Goal: Find contact information: Find contact information

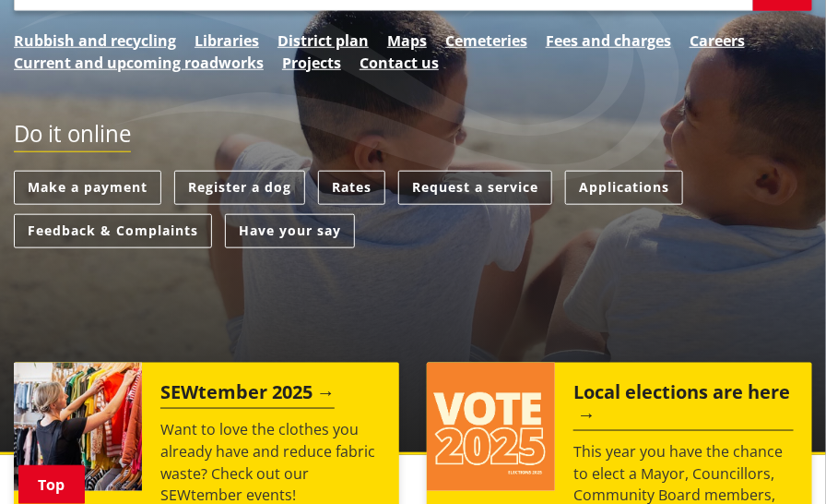
scroll to position [369, 0]
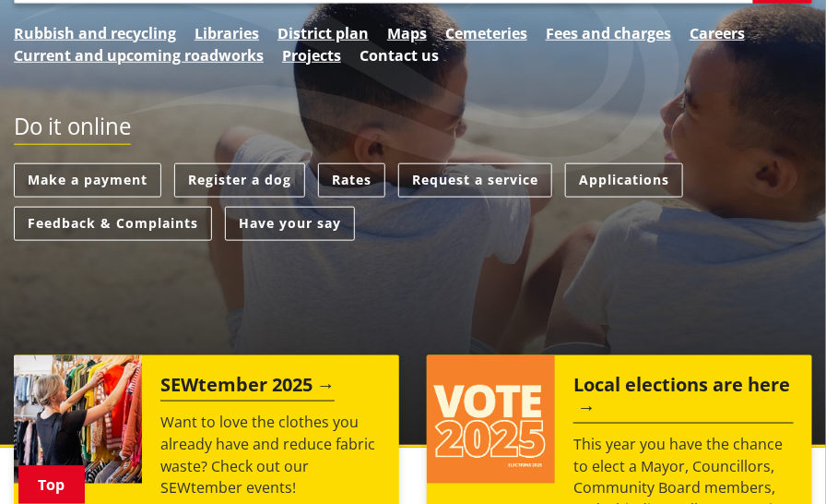
click at [417, 66] on link "Contact us" at bounding box center [399, 55] width 79 height 22
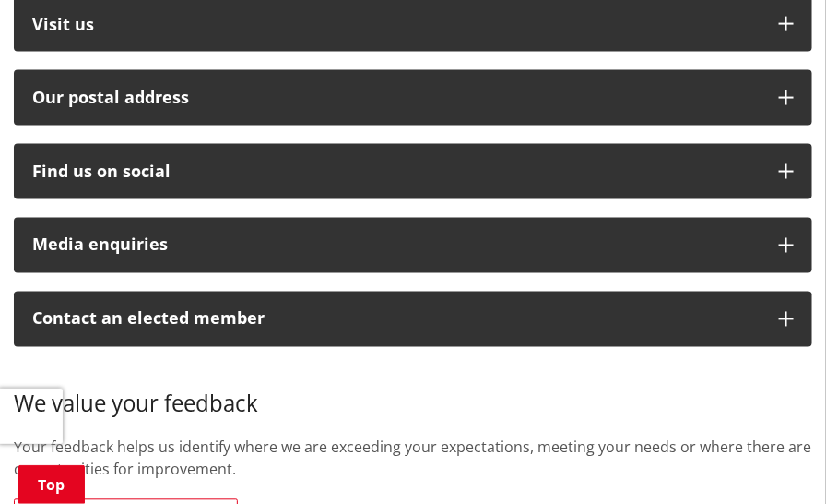
scroll to position [738, 0]
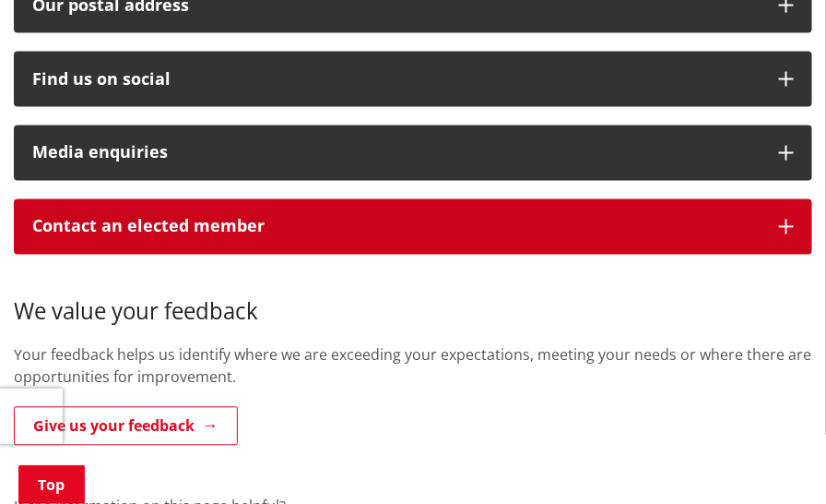
click at [336, 236] on p "Contact an elected member" at bounding box center [396, 227] width 729 height 18
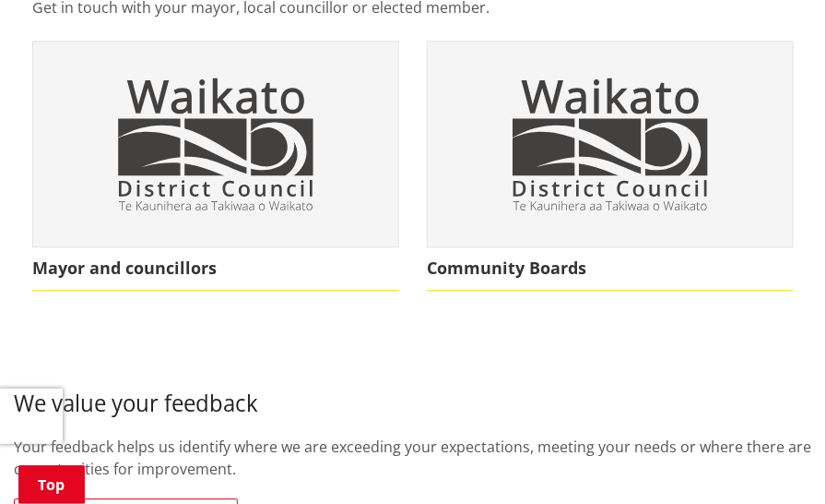
scroll to position [1107, 0]
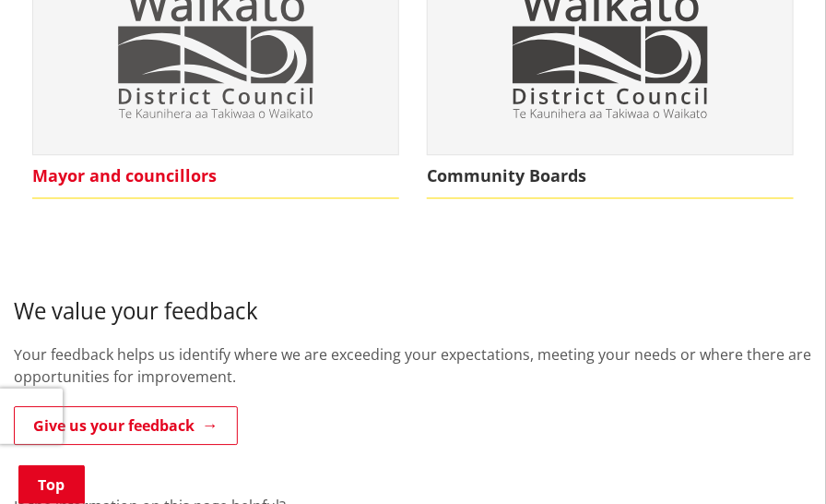
click at [173, 197] on span "Mayor and councillors" at bounding box center [215, 176] width 367 height 42
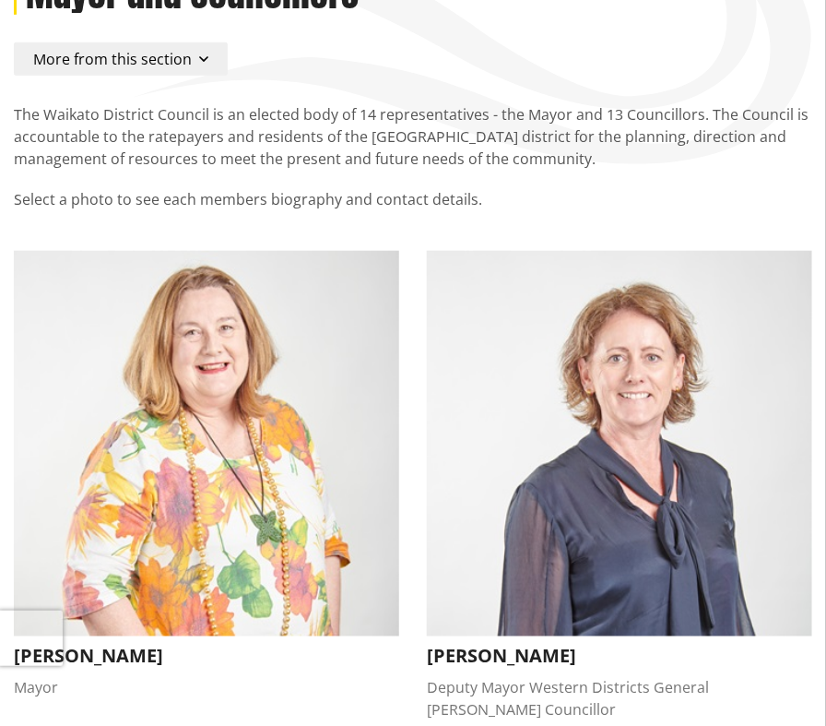
scroll to position [277, 0]
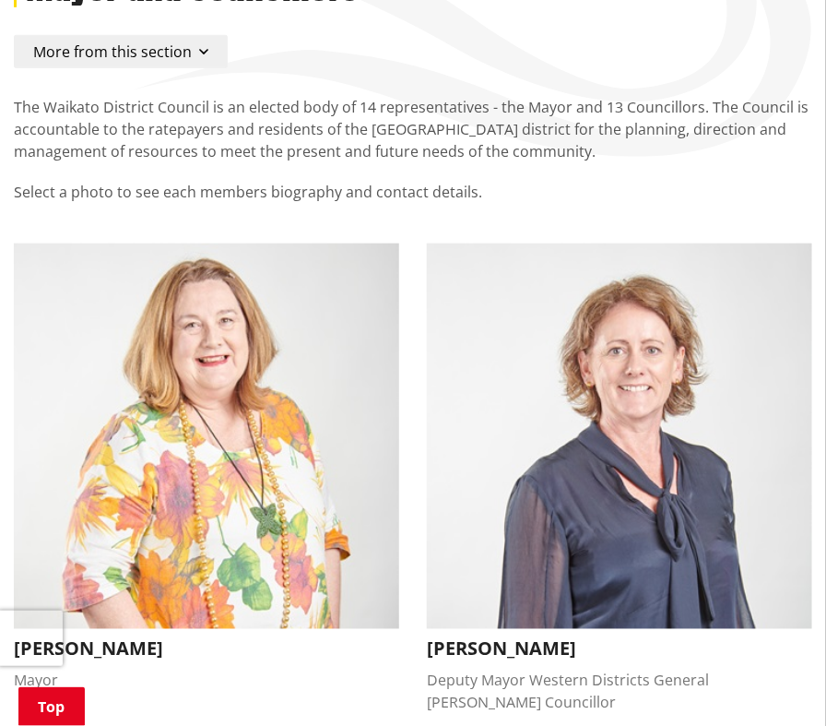
click at [562, 162] on p "The Waikato District Council is an elected body of 14 representatives - the May…" at bounding box center [413, 129] width 799 height 66
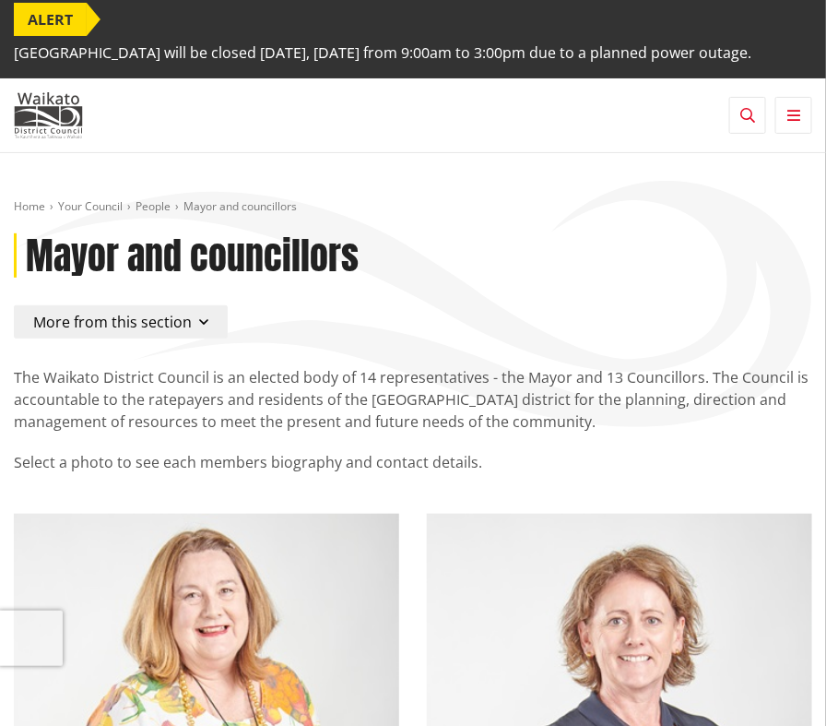
scroll to position [0, 0]
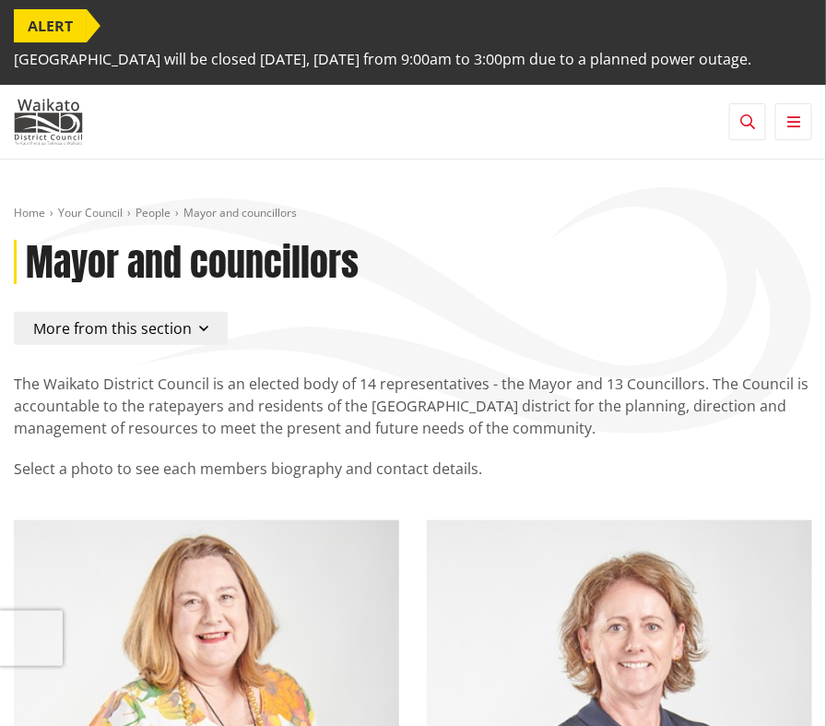
click at [731, 140] on button "Toggle search" at bounding box center [748, 121] width 37 height 37
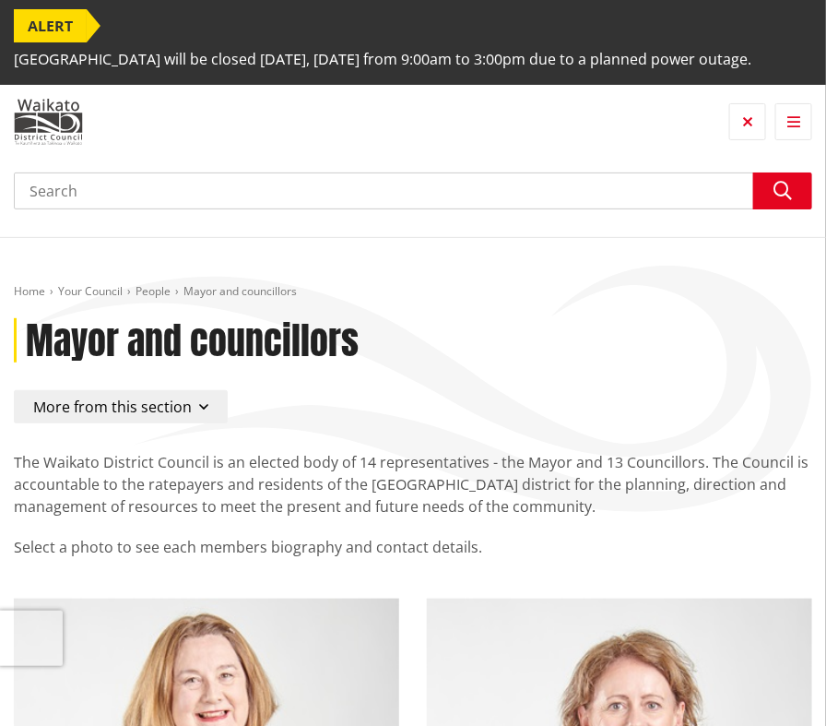
click at [546, 203] on input "Search" at bounding box center [413, 190] width 799 height 37
type input "loughnan"
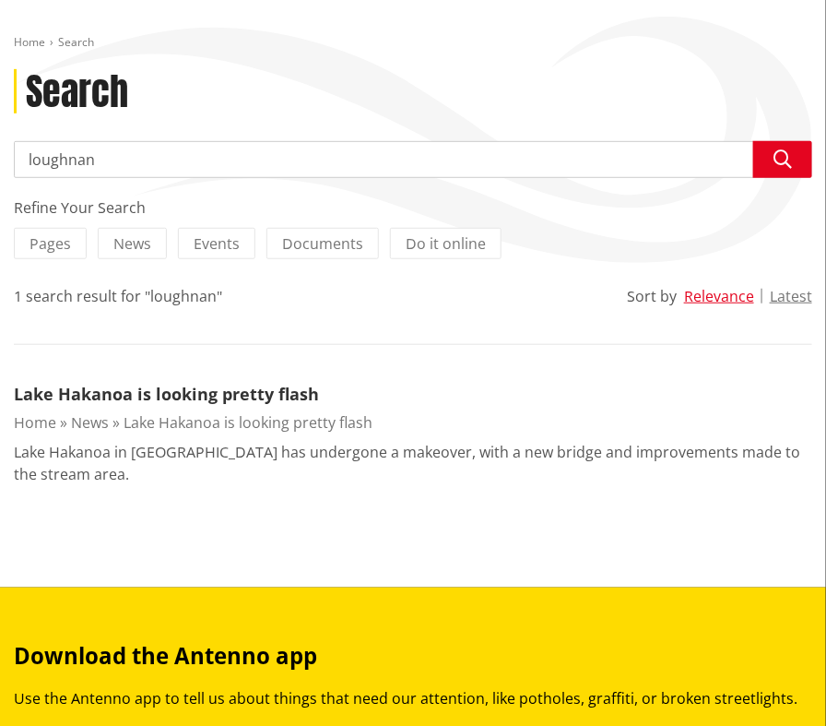
scroll to position [184, 0]
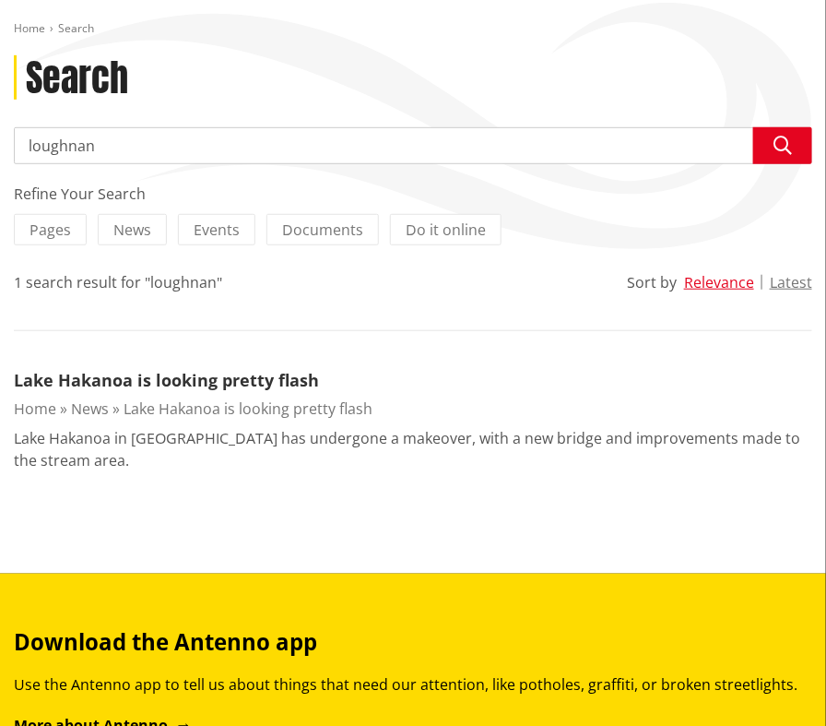
click at [121, 164] on input "loughnan" at bounding box center [413, 145] width 799 height 37
click at [141, 391] on link "Lake Hakanoa is looking pretty flash" at bounding box center [166, 380] width 305 height 22
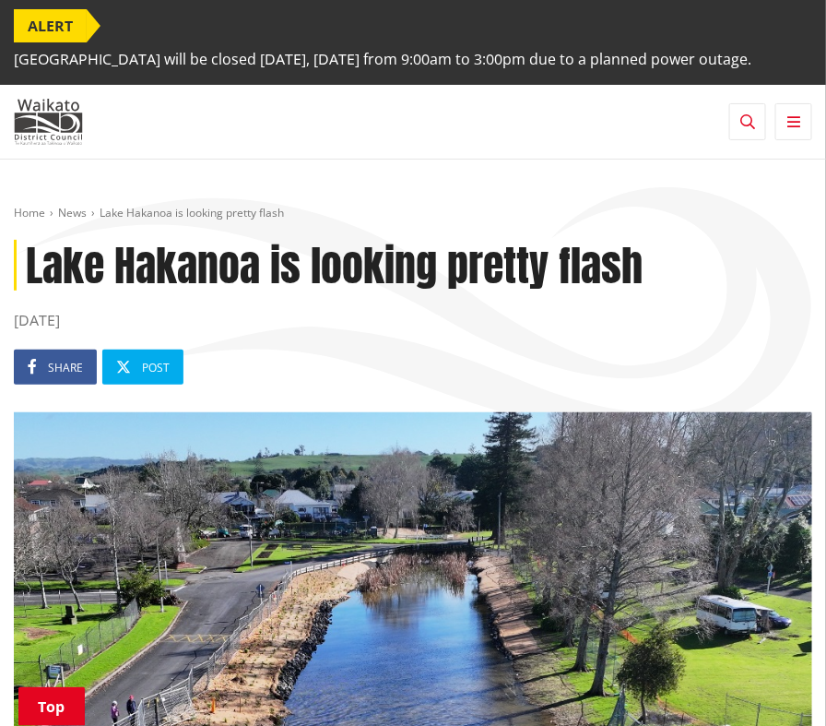
scroll to position [845, 0]
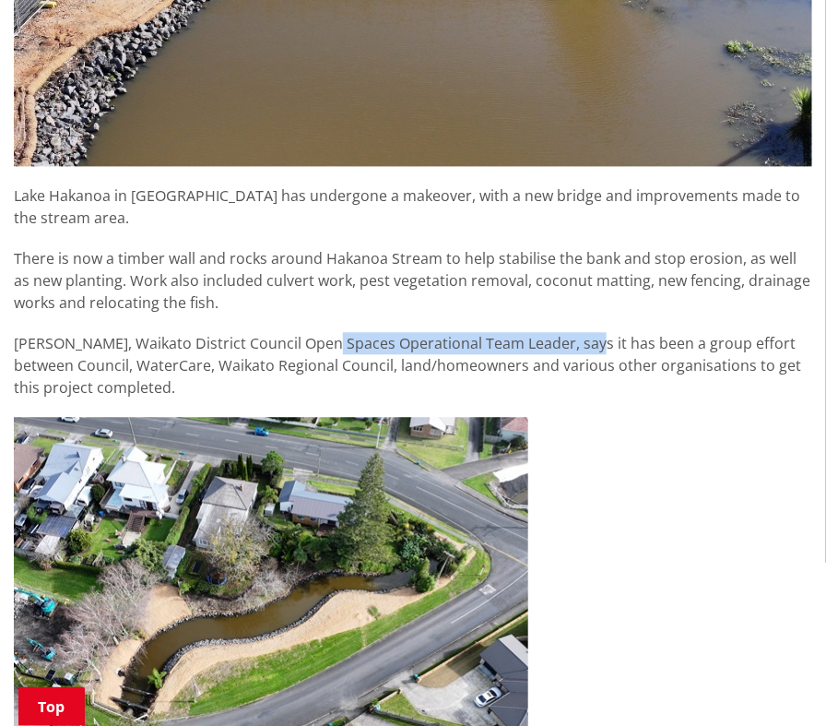
drag, startPoint x: 327, startPoint y: 361, endPoint x: 599, endPoint y: 369, distance: 271.3
click at [599, 369] on p "Stephanie Loughnan, Waikato District Council Open Spaces Operational Team Leade…" at bounding box center [413, 365] width 799 height 66
drag, startPoint x: 161, startPoint y: 361, endPoint x: 599, endPoint y: 362, distance: 437.2
click at [599, 362] on p "Stephanie Loughnan, Waikato District Council Open Spaces Operational Team Leade…" at bounding box center [413, 365] width 799 height 66
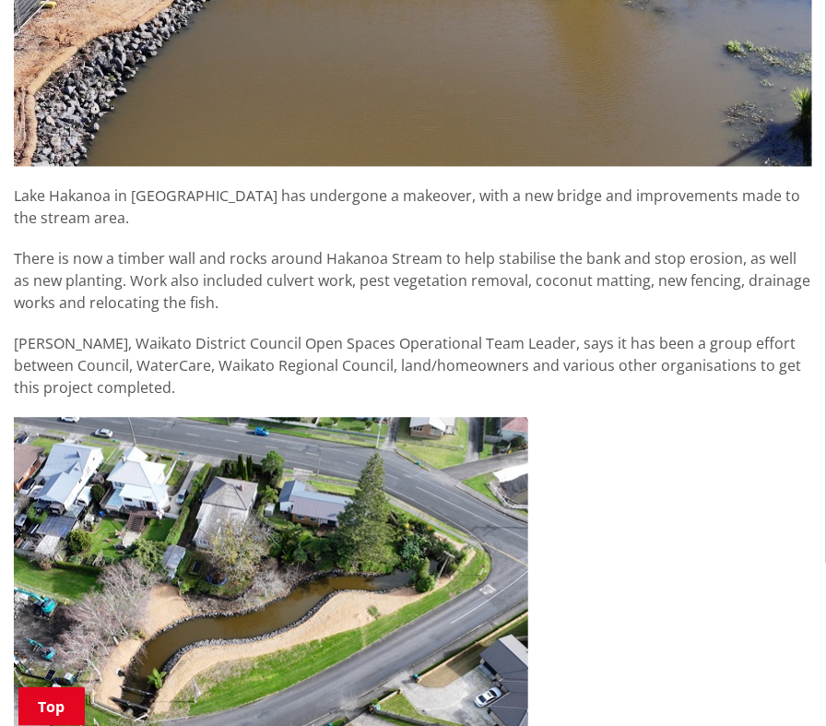
click at [766, 433] on div "Stephanie Loughnan, Waikato District Council Open Spaces Operational Team Leade…" at bounding box center [413, 567] width 799 height 470
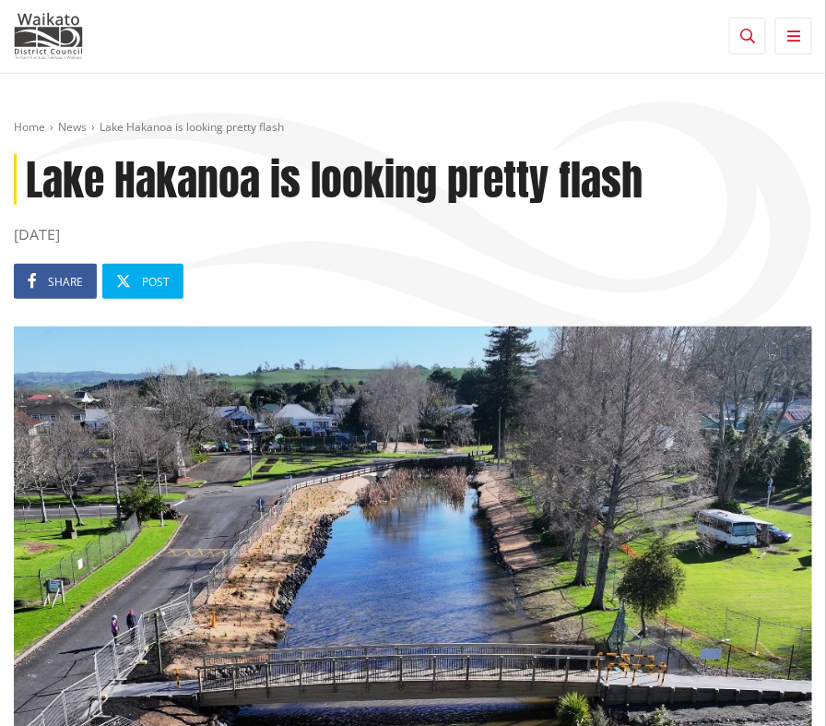
scroll to position [0, 0]
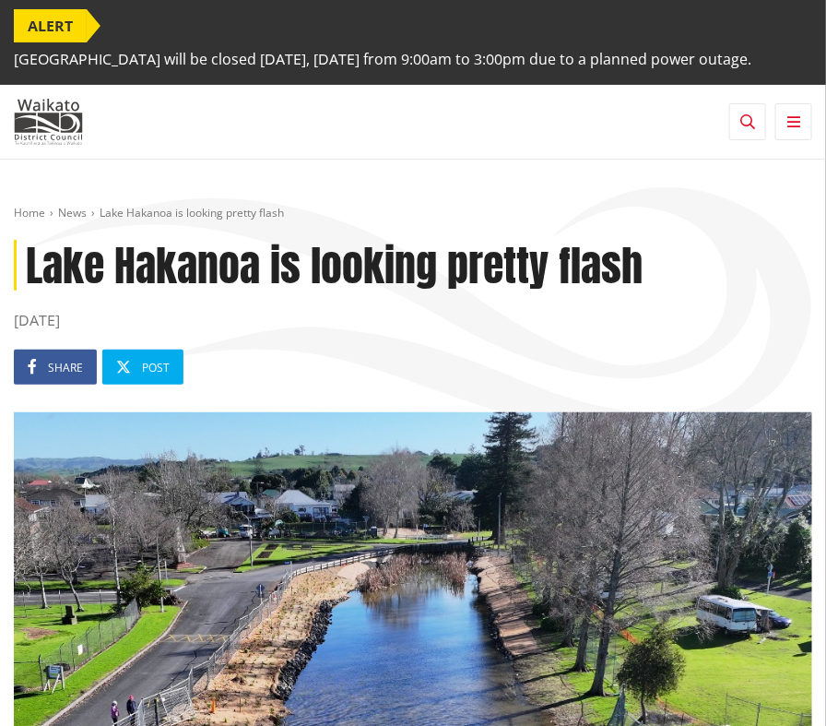
click at [782, 135] on button "Toggle navigation" at bounding box center [794, 121] width 37 height 37
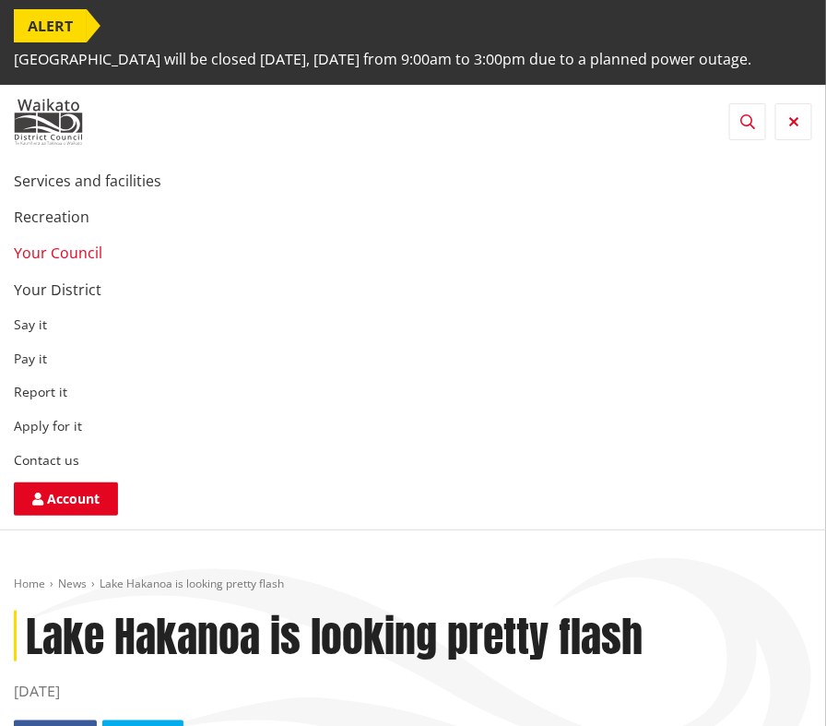
click at [46, 263] on link "Your Council" at bounding box center [58, 253] width 89 height 20
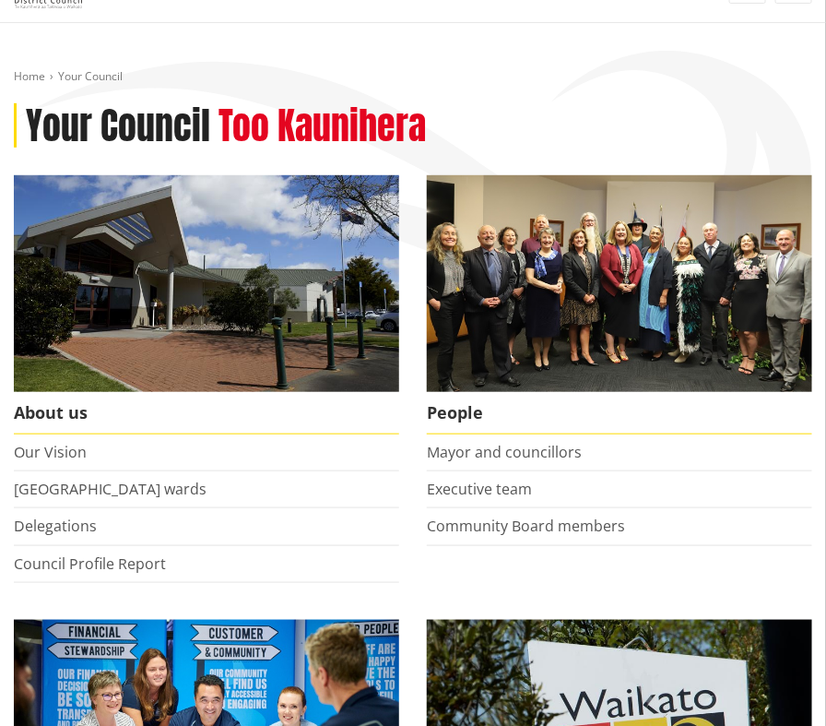
scroll to position [184, 0]
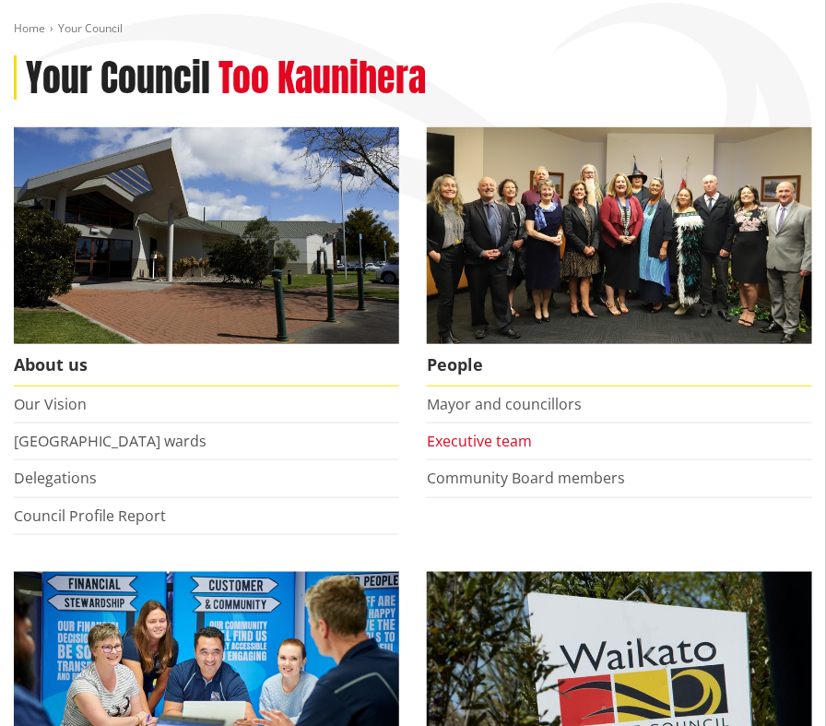
click at [488, 451] on link "Executive team" at bounding box center [479, 441] width 105 height 20
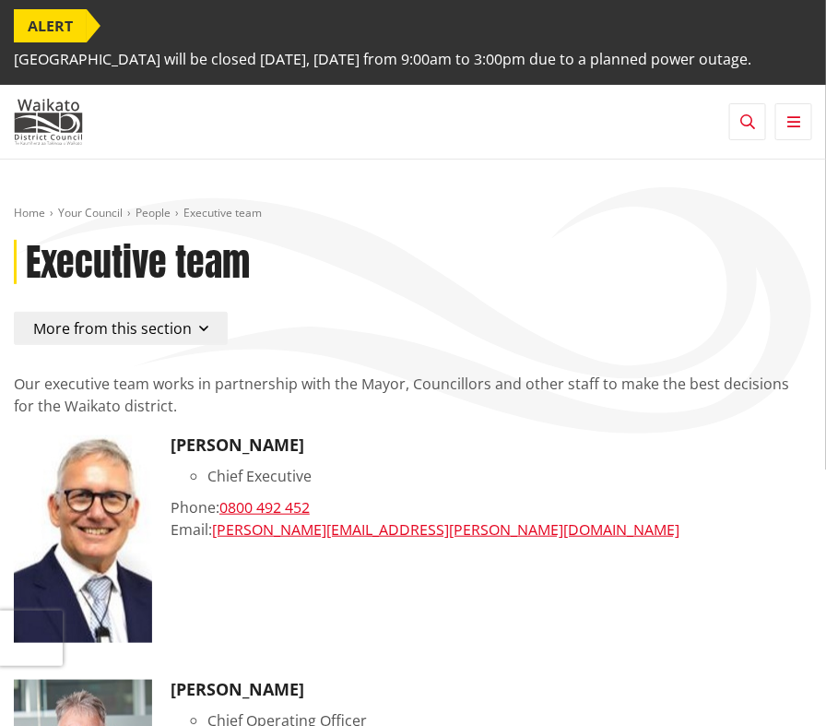
click at [796, 129] on icon "button" at bounding box center [794, 121] width 13 height 15
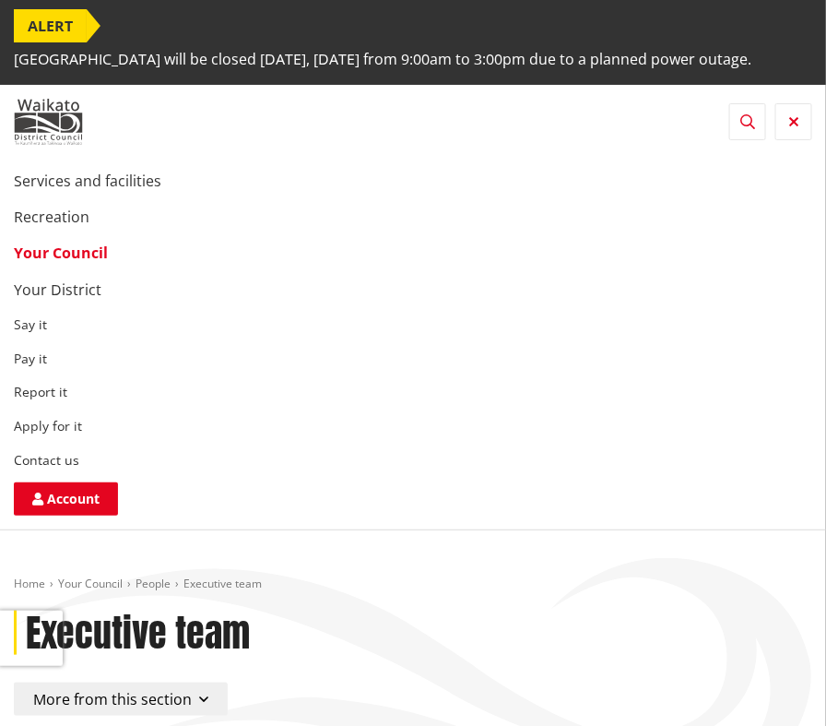
click at [731, 130] on button "Toggle search" at bounding box center [748, 121] width 37 height 37
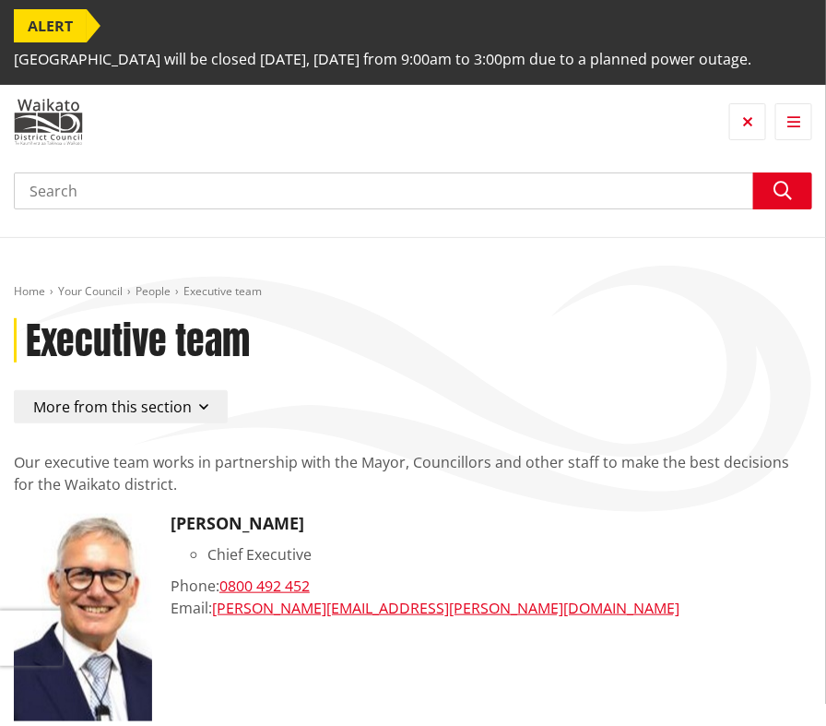
click at [327, 209] on input "Search" at bounding box center [413, 190] width 799 height 37
type input "interests register"
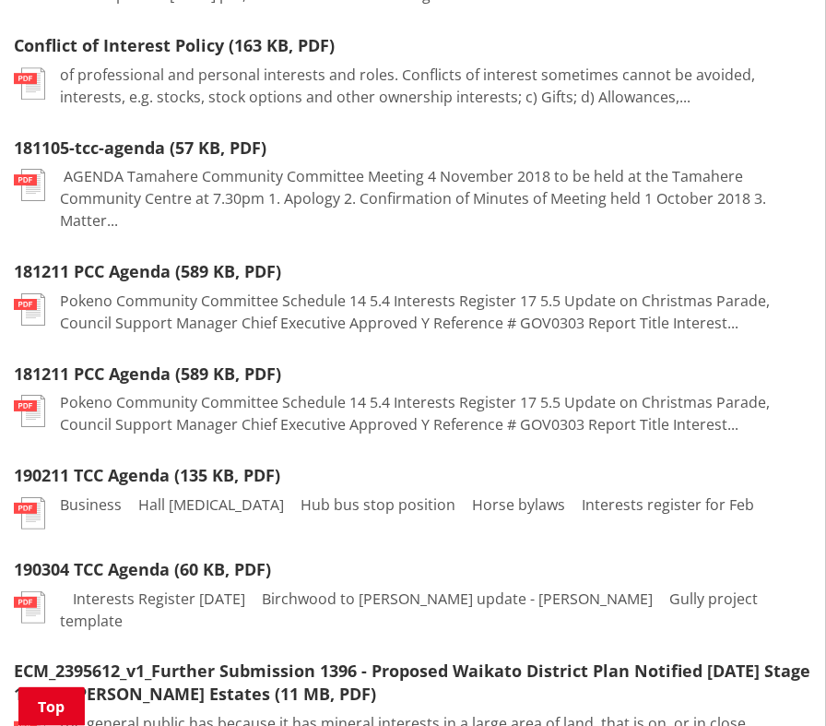
scroll to position [1291, 0]
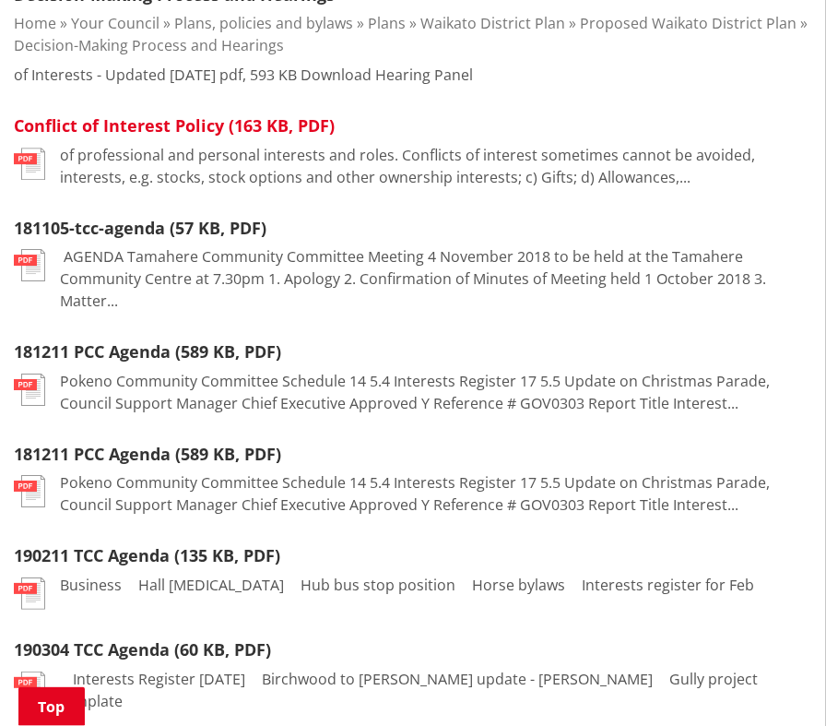
click at [95, 129] on link "Conflict of Interest Policy (163 KB, PDF)" at bounding box center [174, 125] width 321 height 22
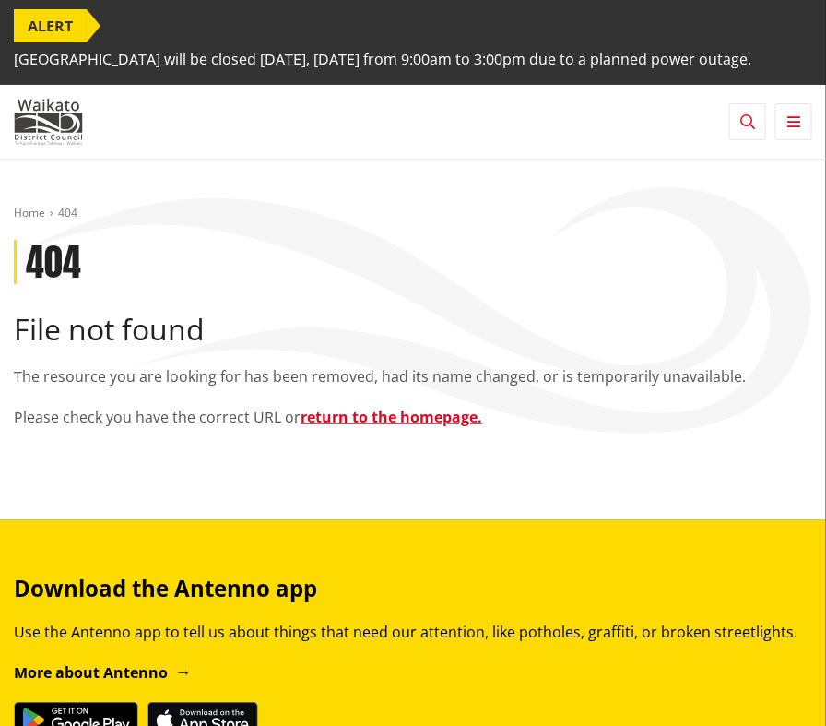
click at [752, 129] on icon "button" at bounding box center [748, 121] width 15 height 15
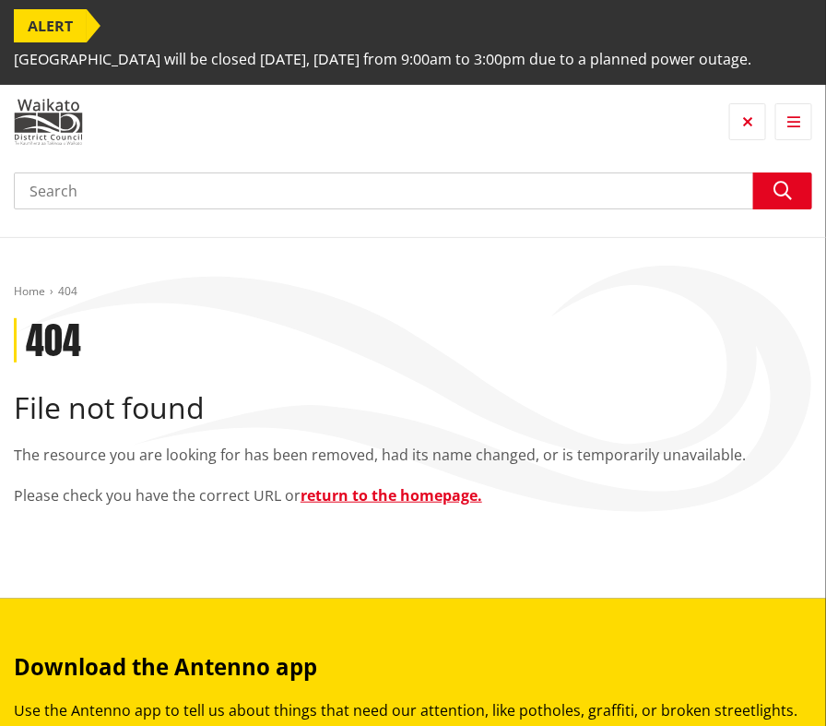
drag, startPoint x: 305, startPoint y: 213, endPoint x: 308, endPoint y: 224, distance: 11.4
click at [308, 209] on input "Search" at bounding box center [413, 190] width 799 height 37
type input "delegations register"
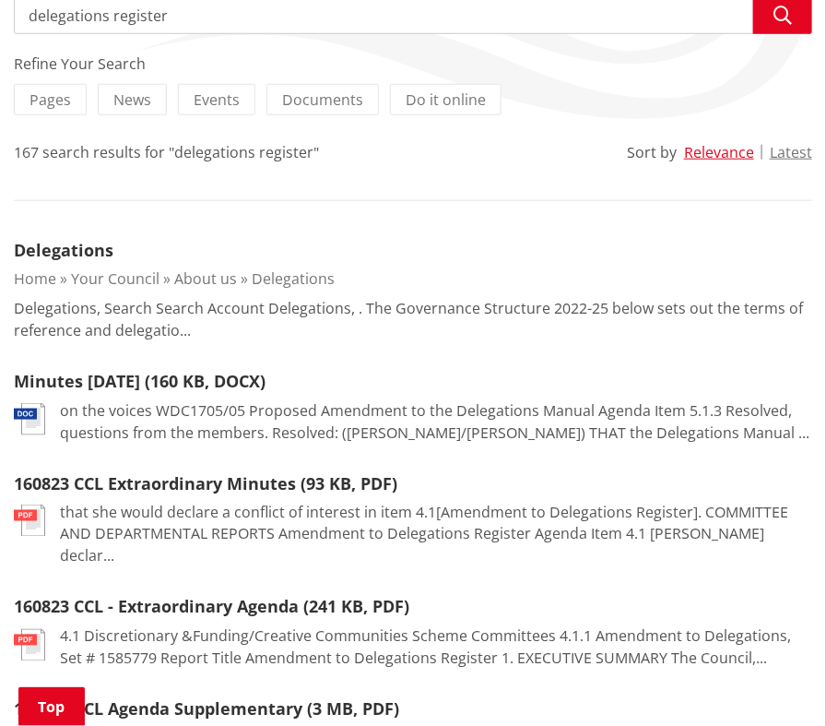
scroll to position [369, 0]
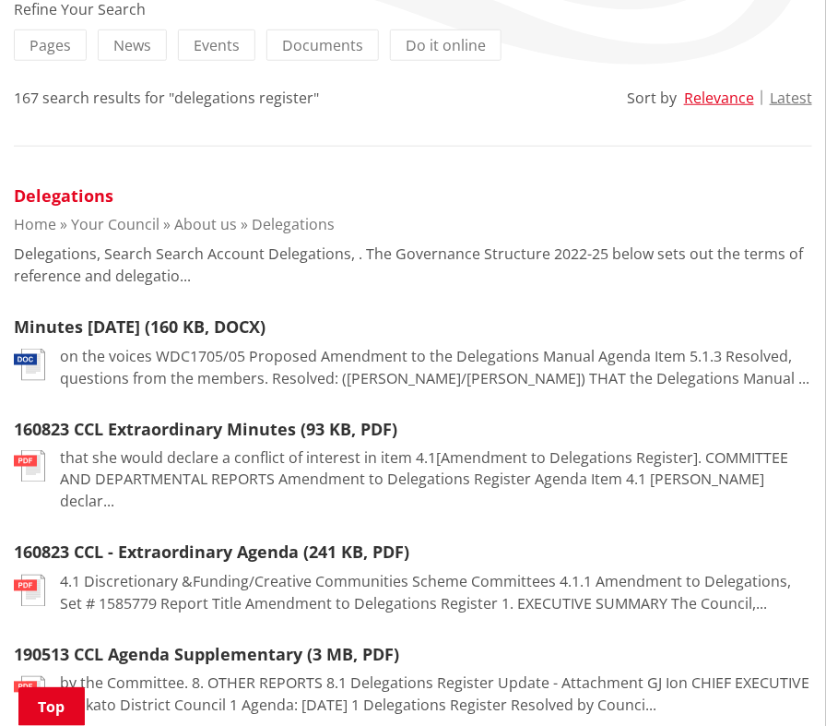
click at [62, 207] on link "Delegations" at bounding box center [64, 195] width 100 height 22
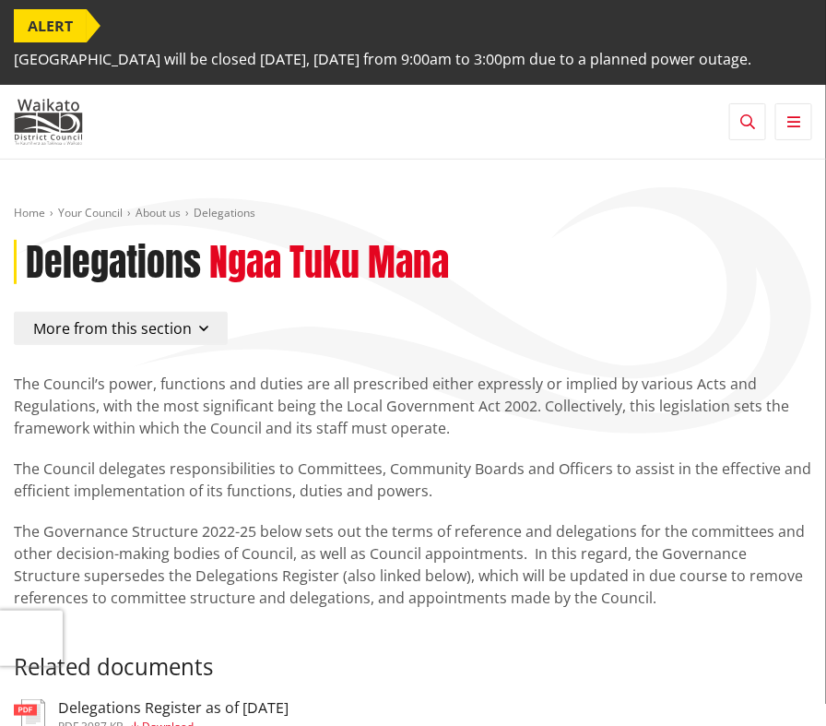
click at [733, 140] on button "Toggle search" at bounding box center [748, 121] width 37 height 37
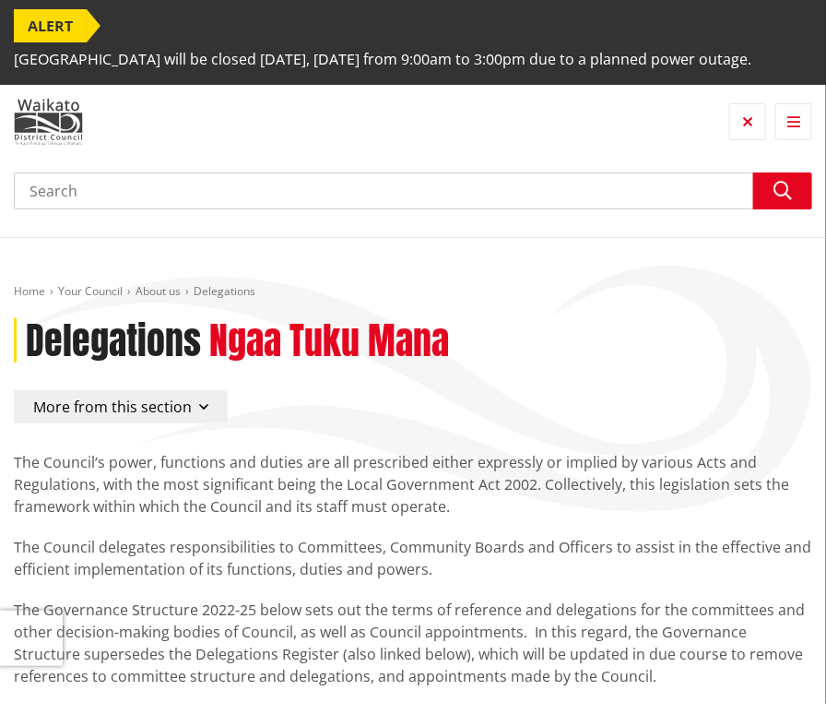
click at [438, 209] on input "Search" at bounding box center [413, 190] width 799 height 37
type input "interests register"
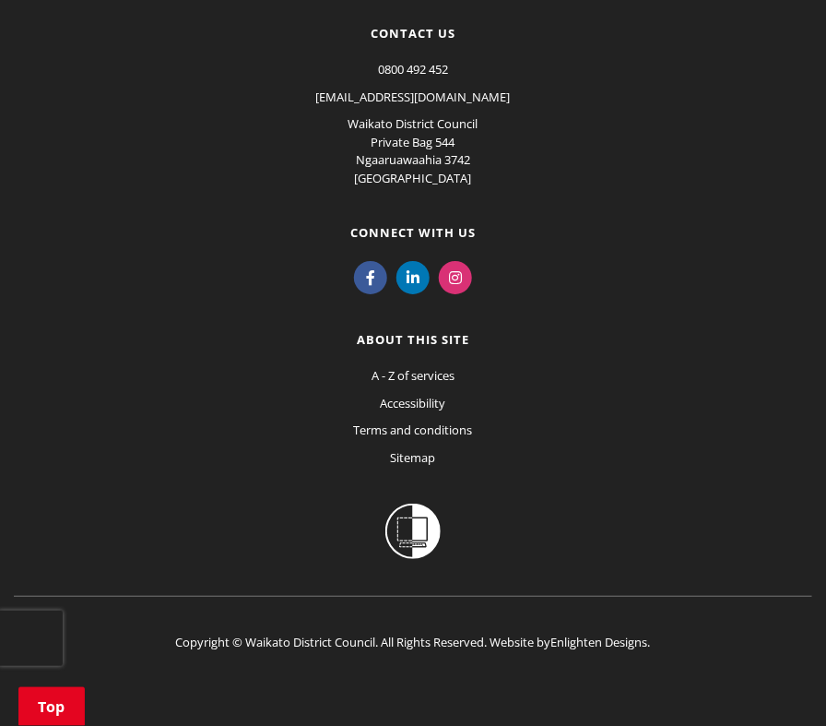
scroll to position [1579, 0]
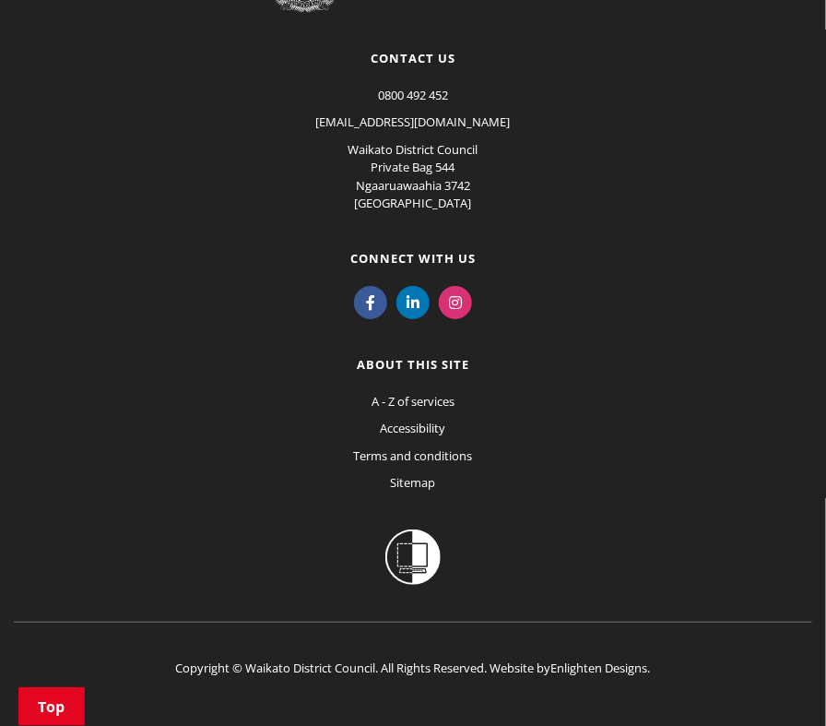
scroll to position [3259, 0]
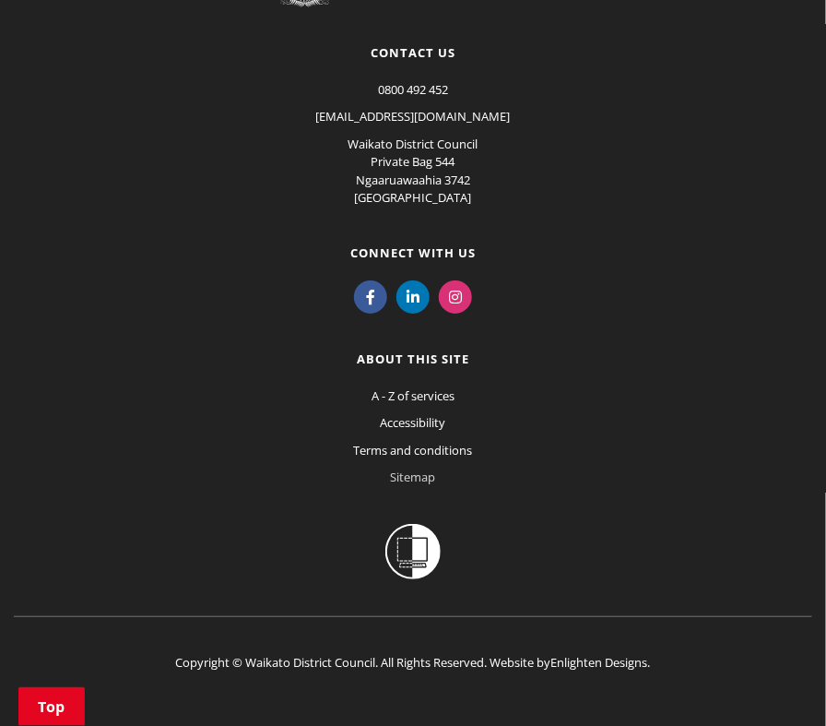
click at [424, 469] on link "Sitemap" at bounding box center [413, 477] width 45 height 17
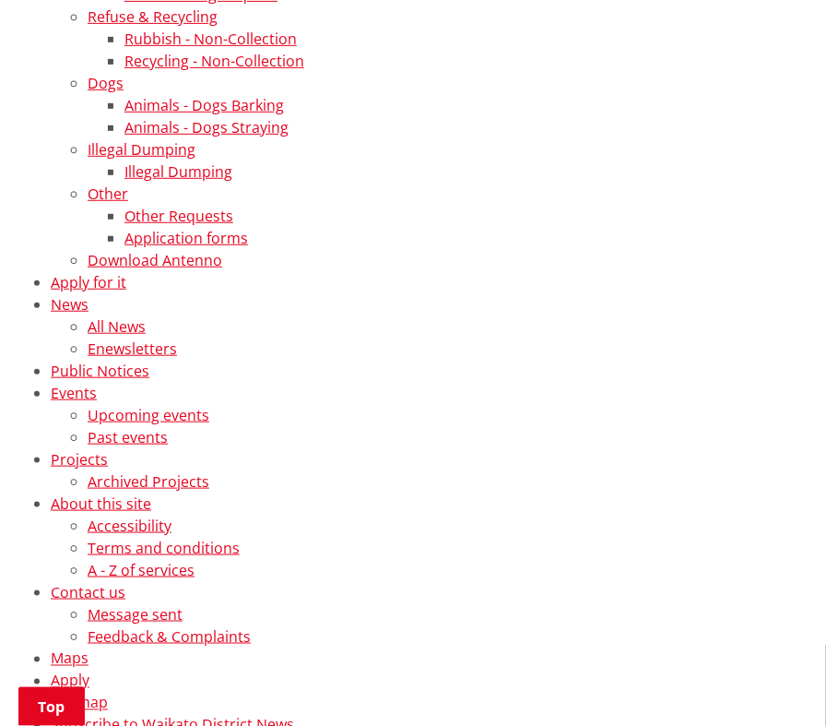
scroll to position [13743, 0]
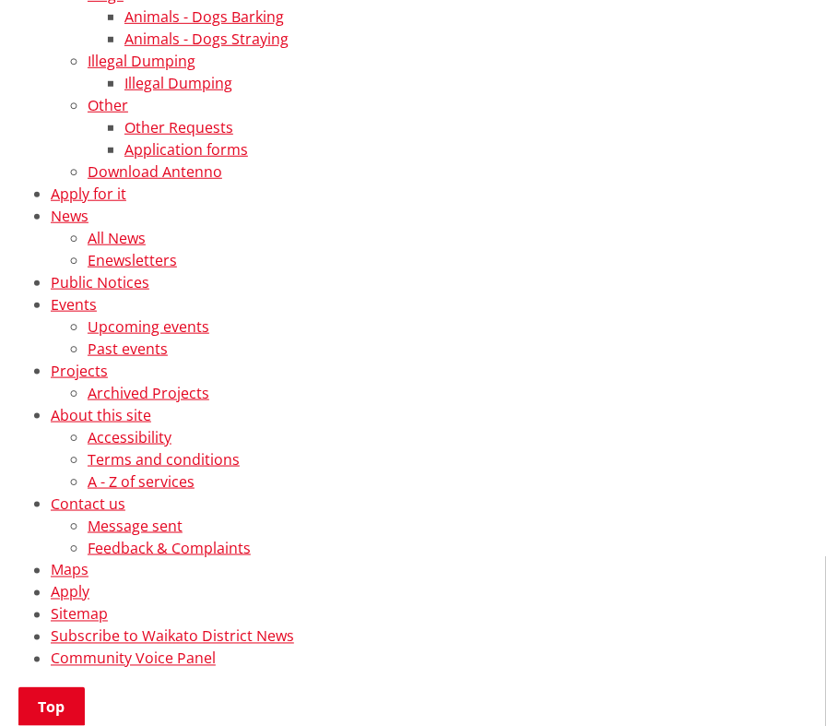
click at [564, 393] on li "Archived Projects" at bounding box center [450, 393] width 725 height 22
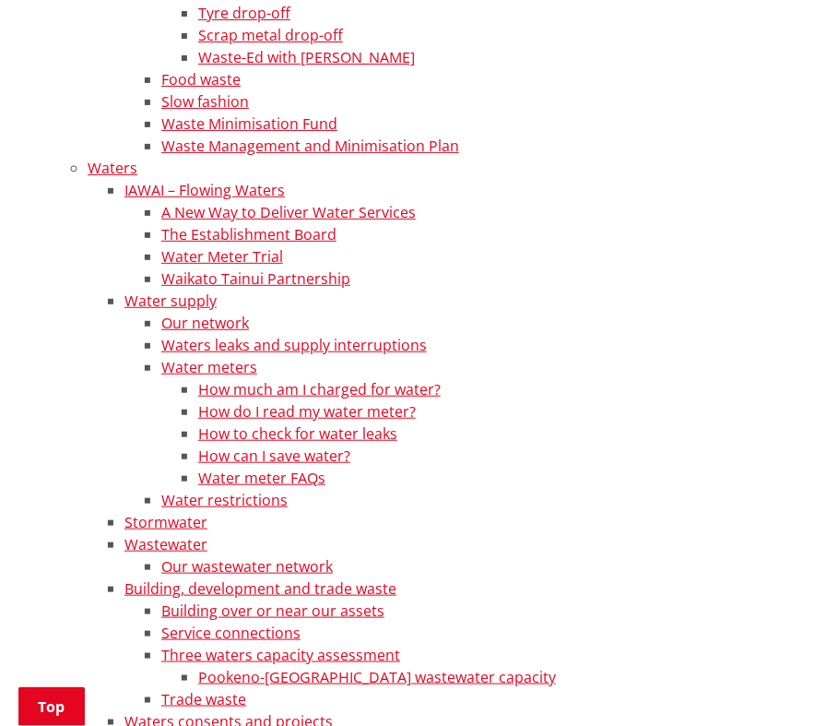
click at [702, 533] on li "Stormwater" at bounding box center [469, 522] width 688 height 22
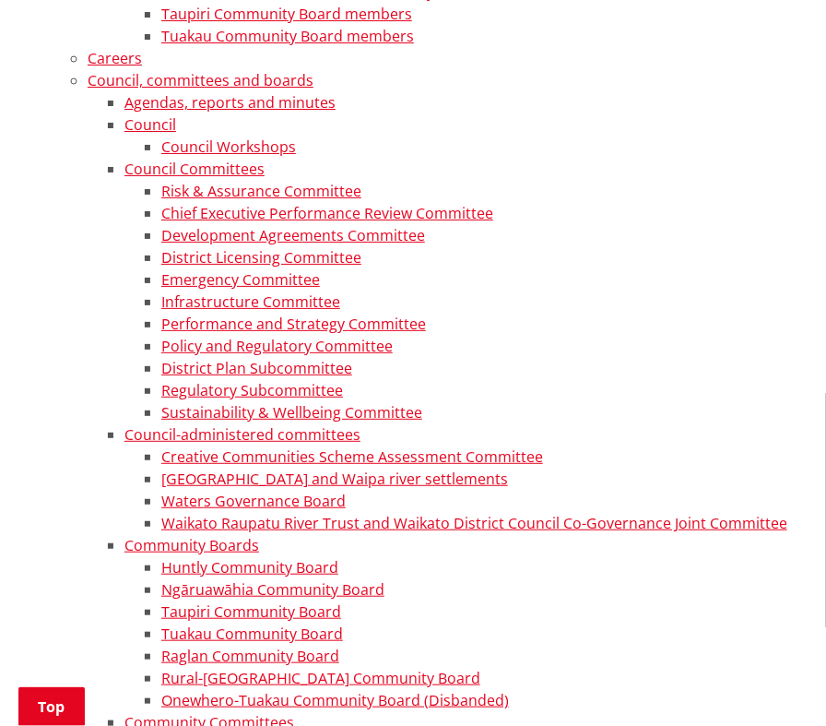
scroll to position [7260, 0]
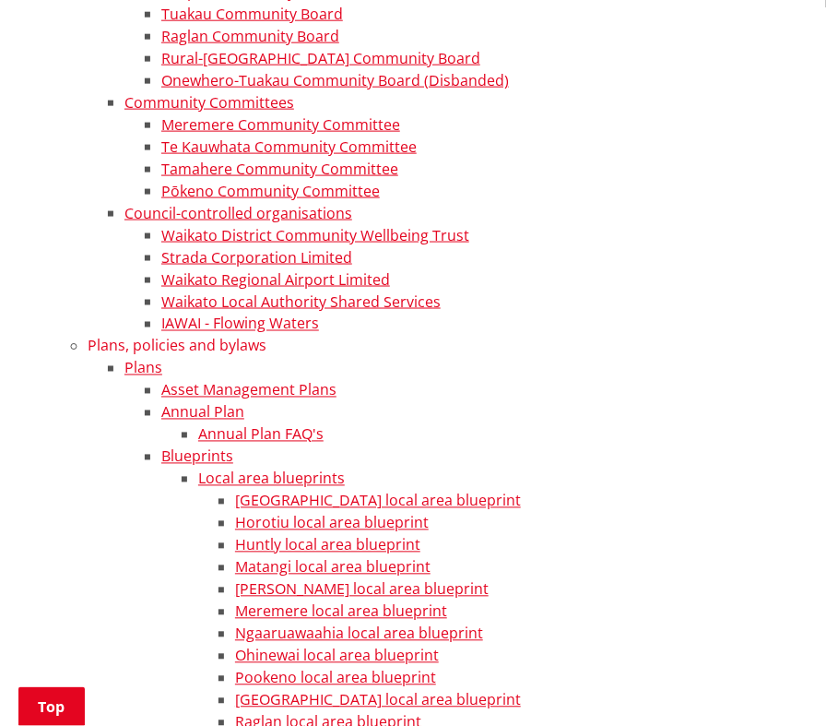
click at [198, 356] on link "Plans, policies and bylaws" at bounding box center [177, 346] width 179 height 20
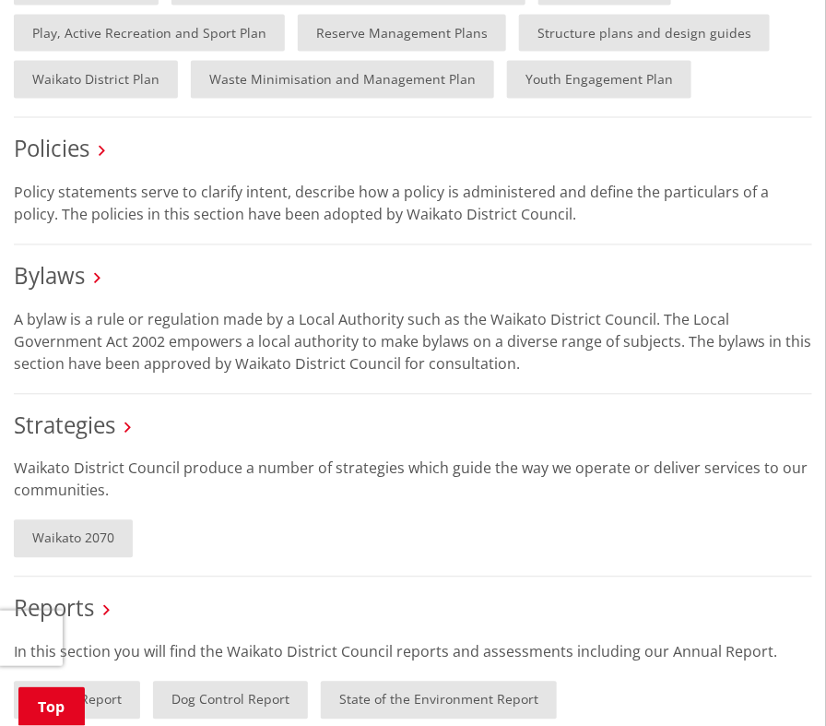
scroll to position [738, 0]
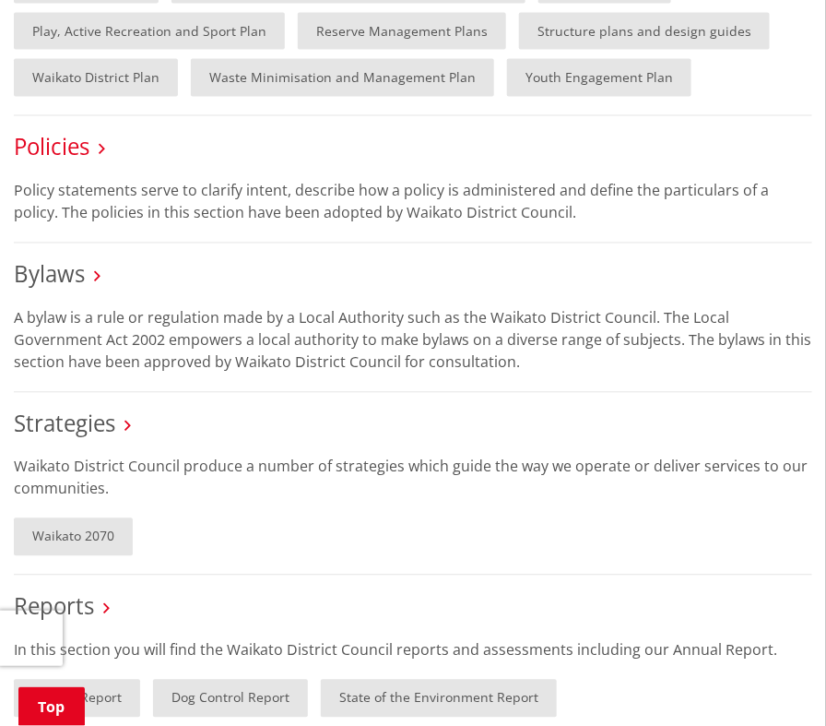
click at [73, 162] on link "Policies" at bounding box center [52, 147] width 76 height 30
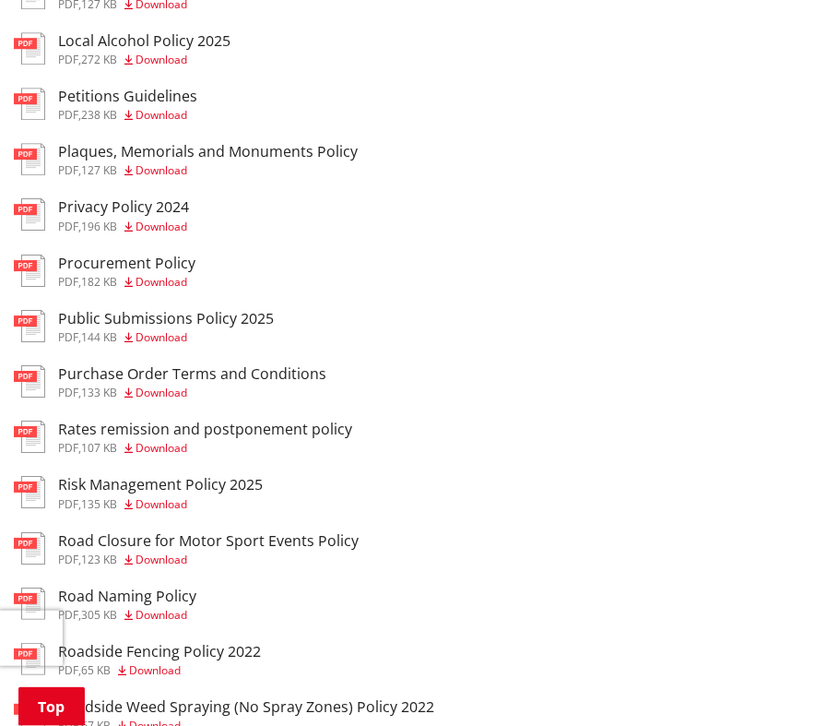
scroll to position [1291, 0]
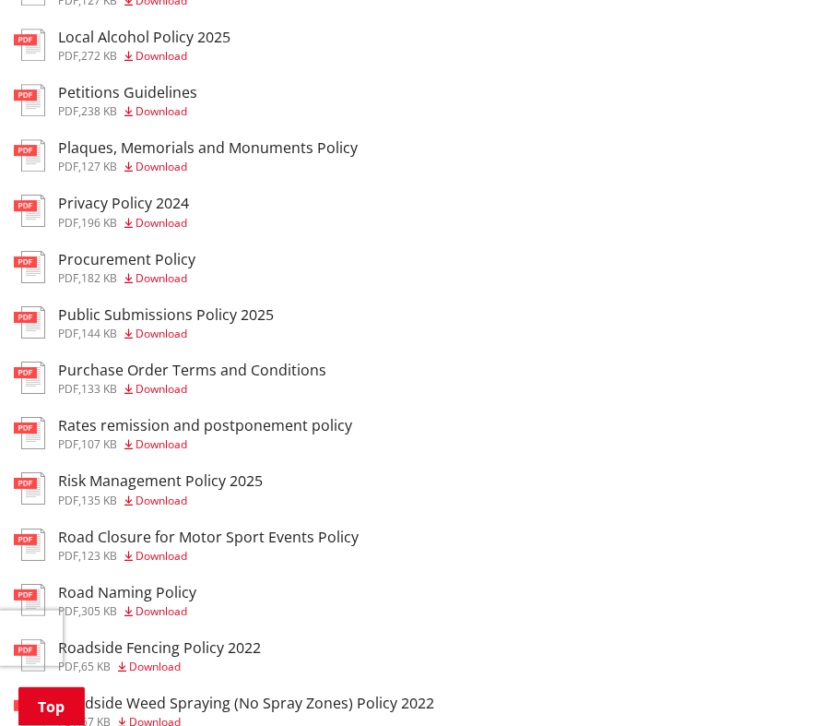
click at [94, 268] on h3 "Procurement Policy" at bounding box center [126, 260] width 137 height 18
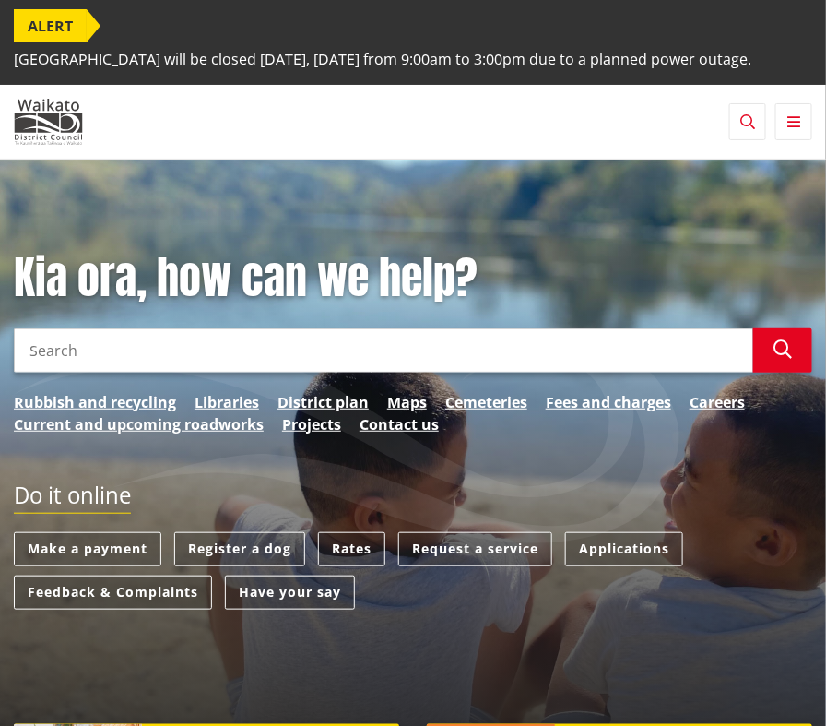
click at [795, 129] on icon "button" at bounding box center [794, 121] width 13 height 15
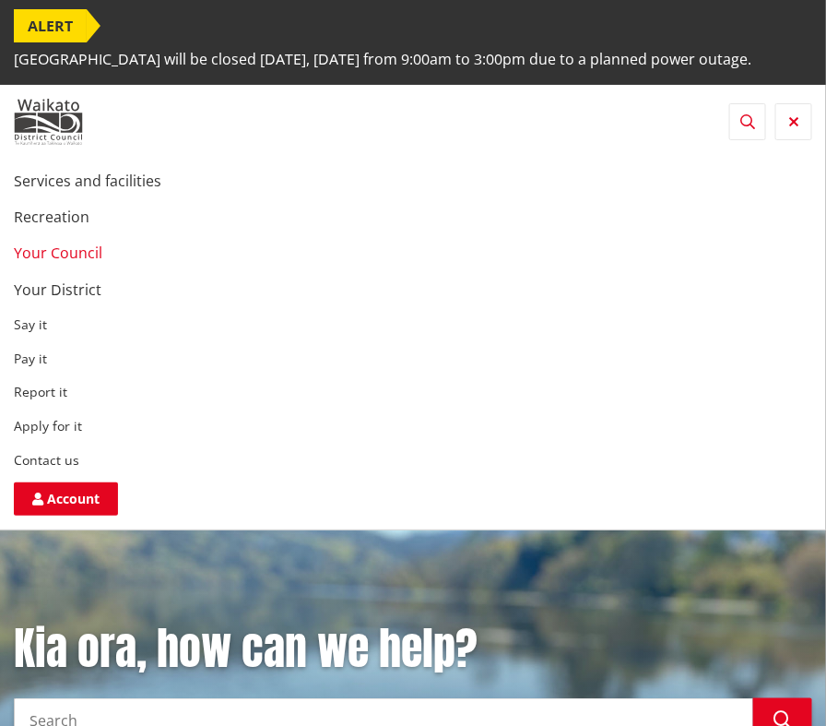
click at [63, 263] on link "Your Council" at bounding box center [58, 253] width 89 height 20
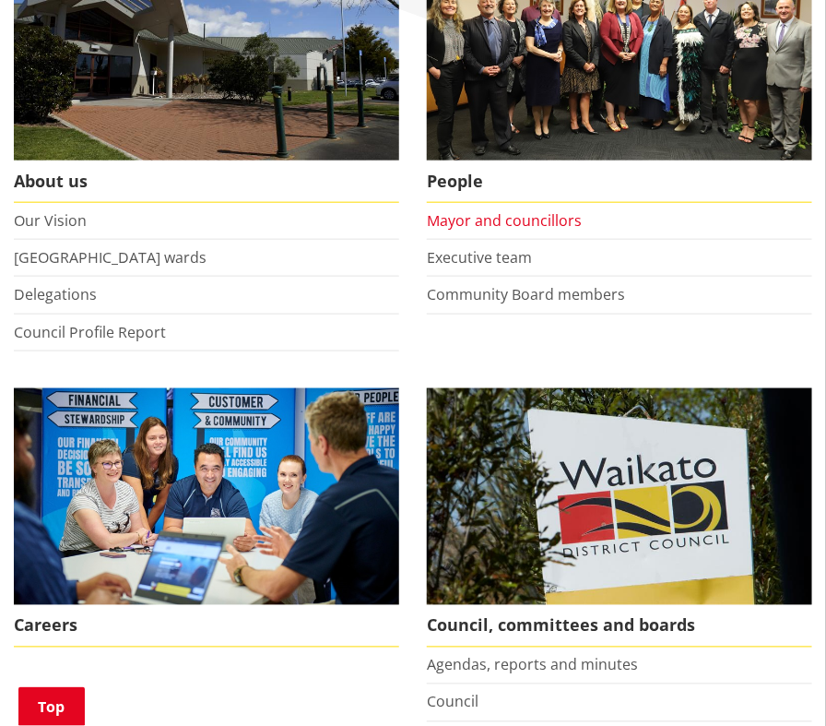
scroll to position [369, 0]
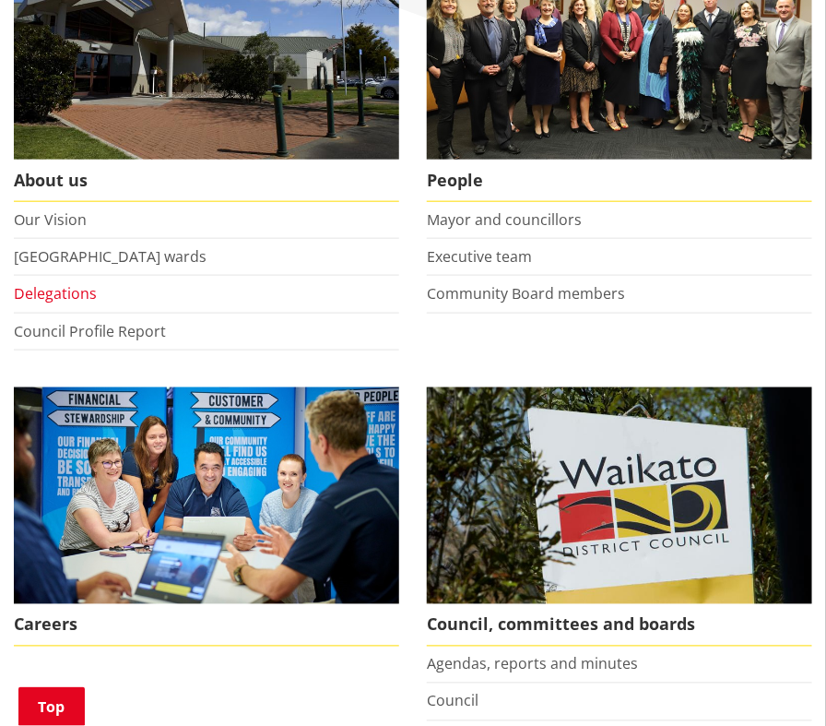
click at [57, 303] on link "Delegations" at bounding box center [55, 293] width 83 height 20
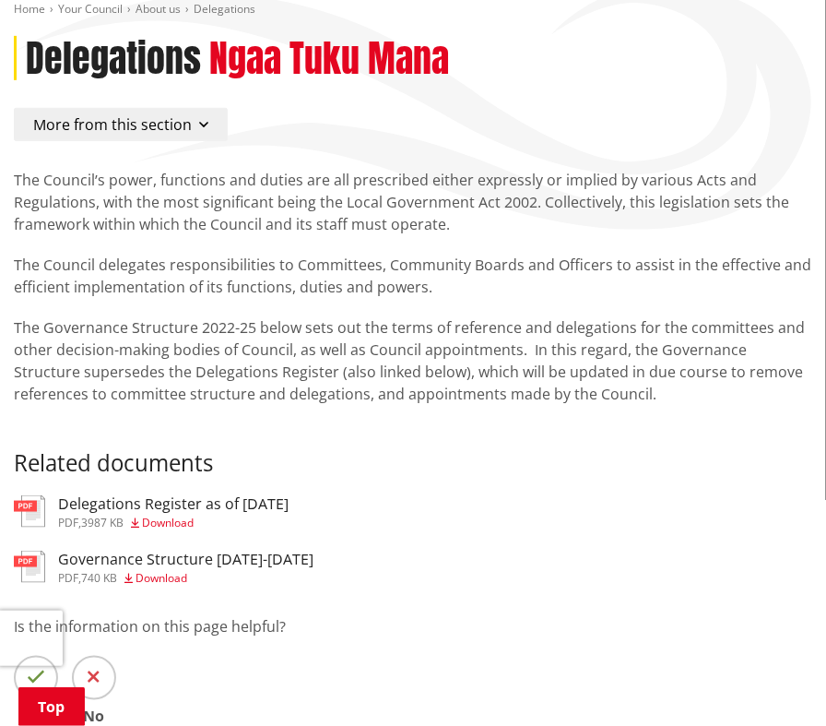
scroll to position [184, 0]
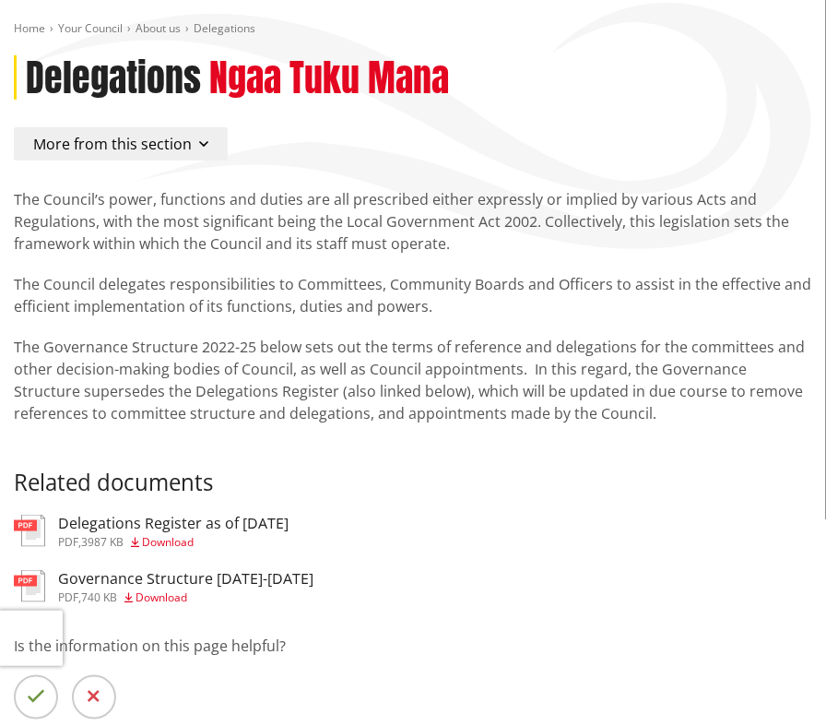
click at [85, 532] on h3 "Delegations Register as of 22 August 2025" at bounding box center [173, 524] width 231 height 18
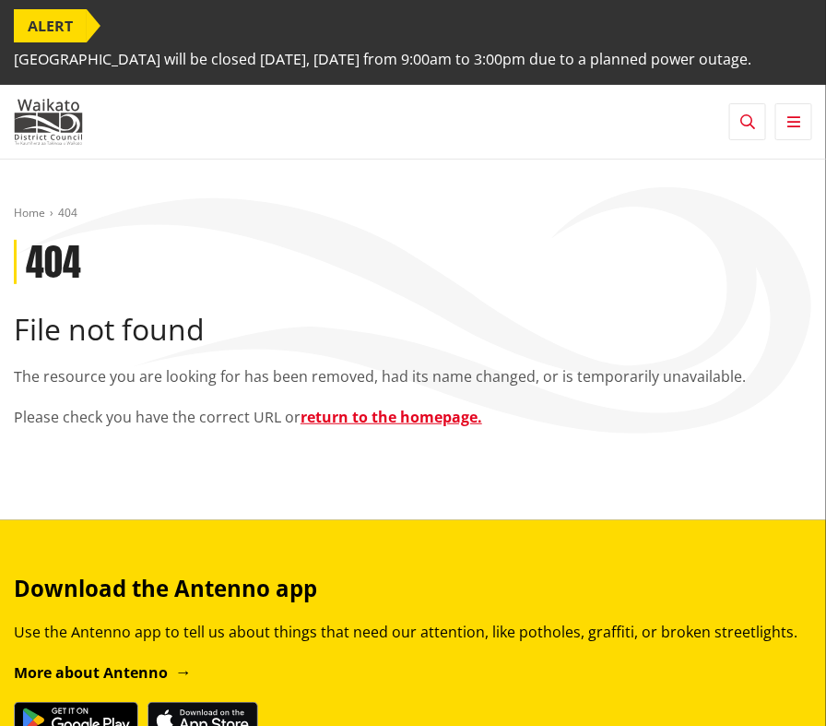
click at [802, 140] on button "Toggle navigation" at bounding box center [794, 121] width 37 height 37
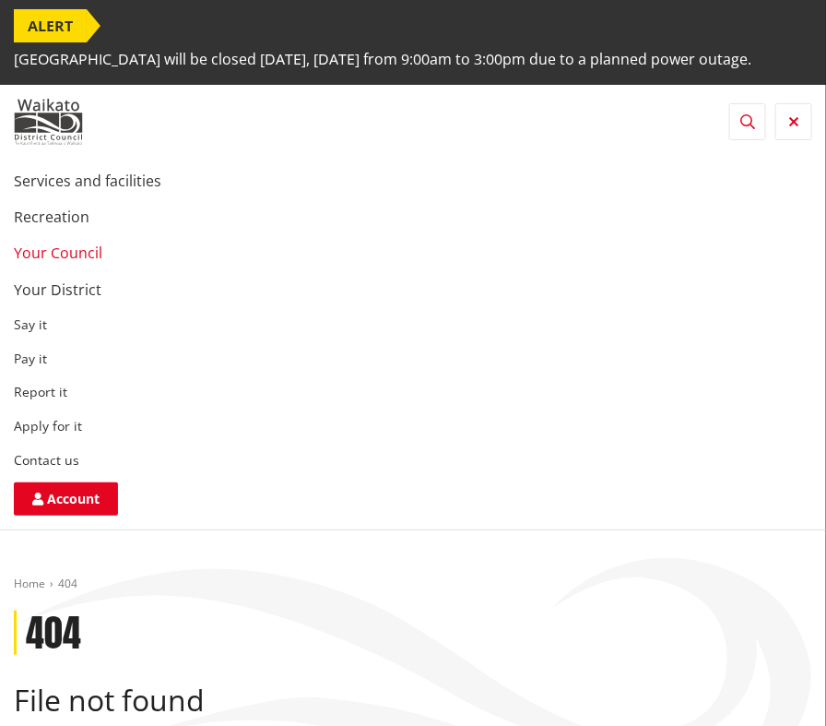
click at [73, 263] on link "Your Council" at bounding box center [58, 253] width 89 height 20
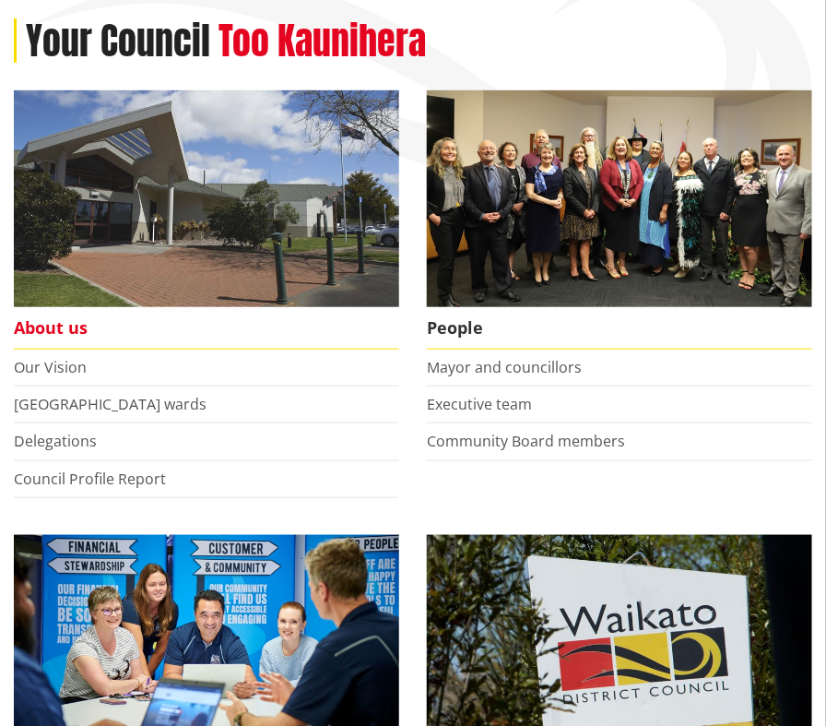
scroll to position [277, 0]
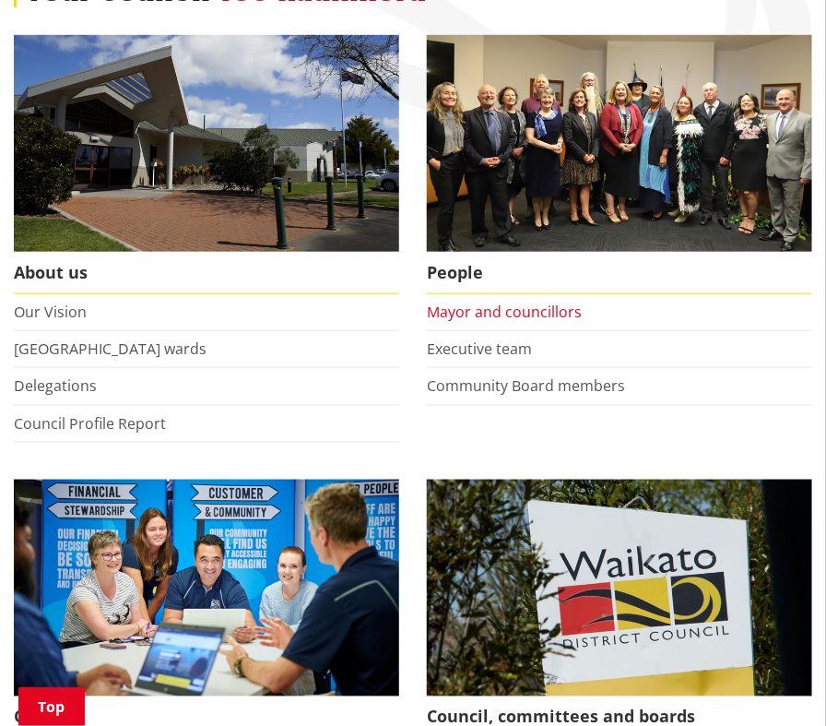
click at [542, 322] on link "Mayor and councillors" at bounding box center [504, 312] width 155 height 20
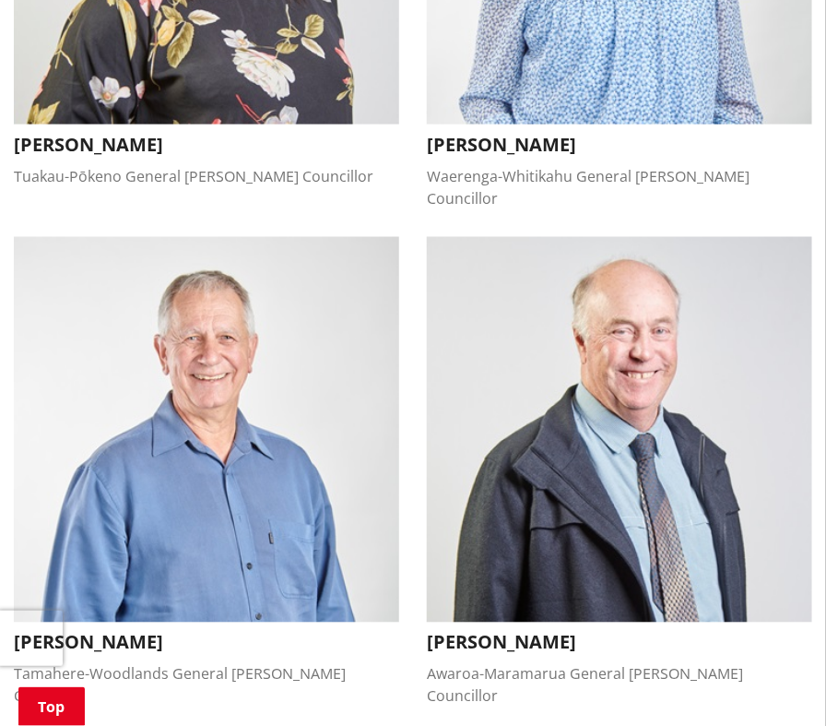
scroll to position [2466, 0]
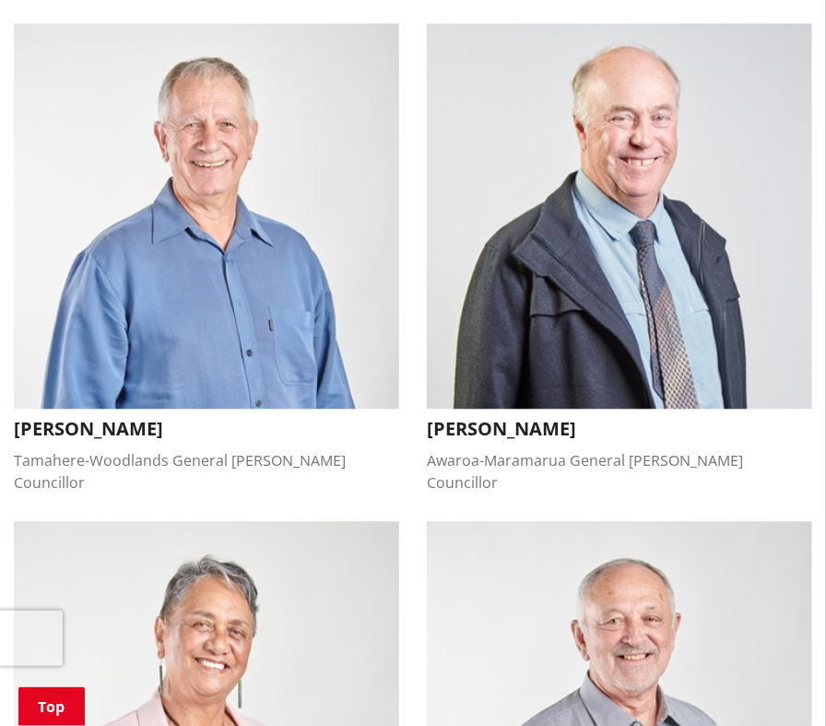
click at [215, 365] on img "button" at bounding box center [207, 217] width 386 height 386
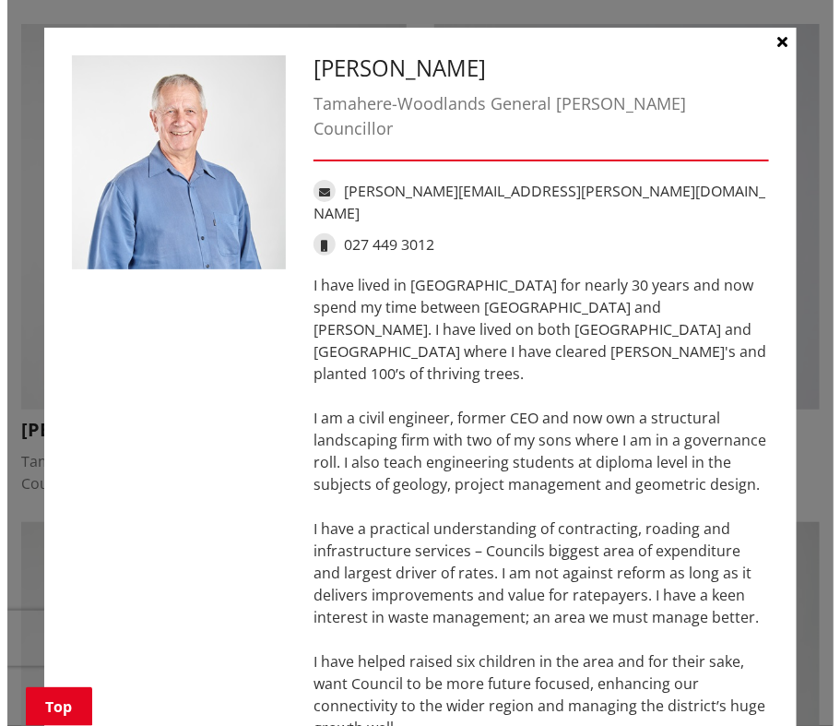
scroll to position [2472, 0]
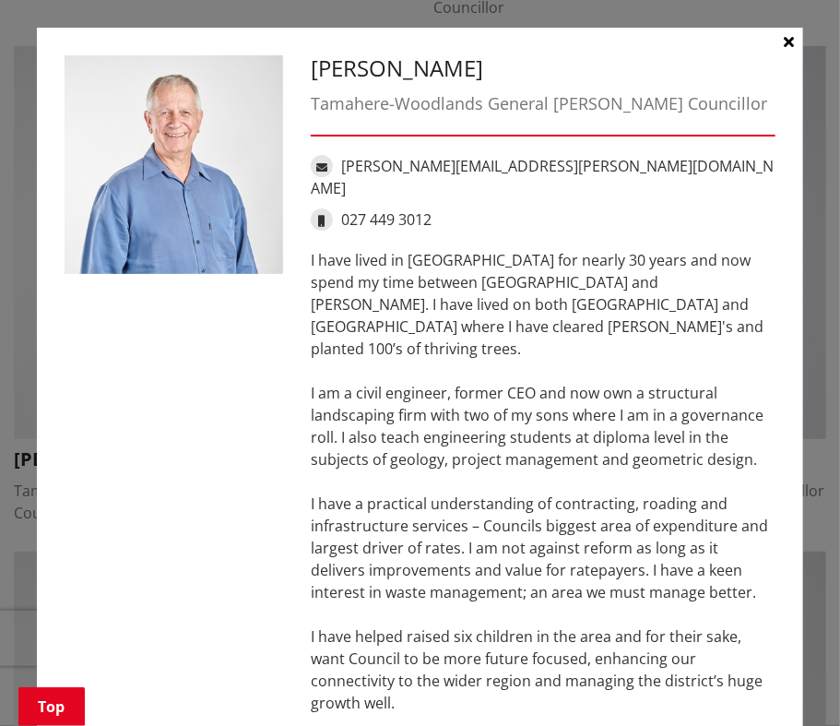
click at [785, 43] on icon "button" at bounding box center [790, 41] width 10 height 15
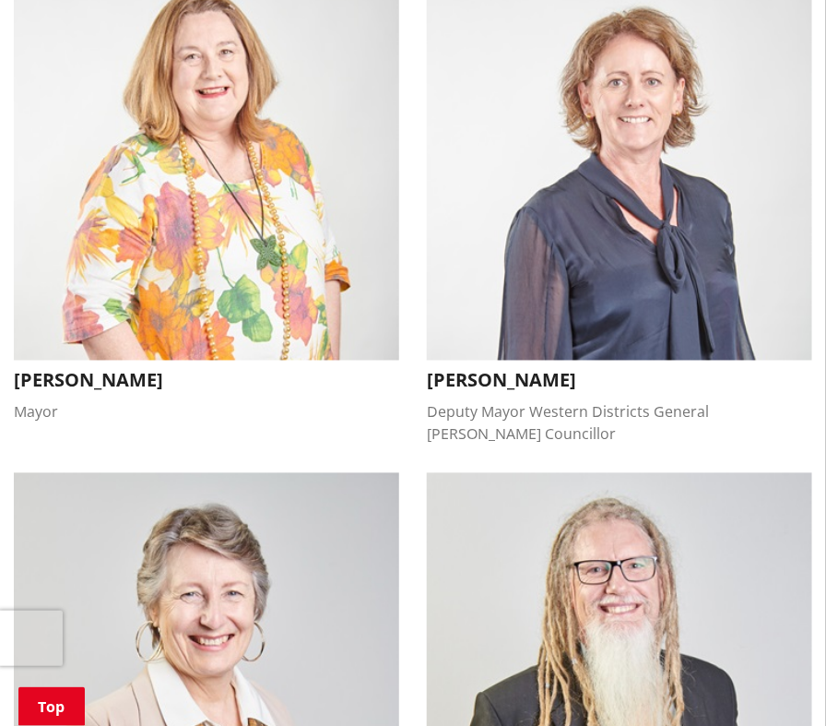
scroll to position [553, 0]
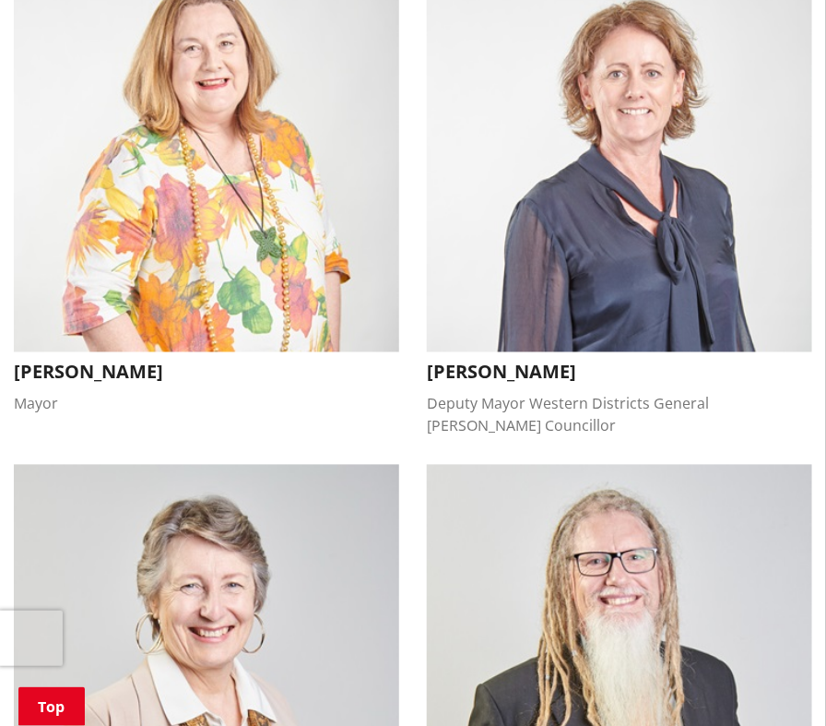
click at [194, 252] on img "button" at bounding box center [207, 160] width 386 height 386
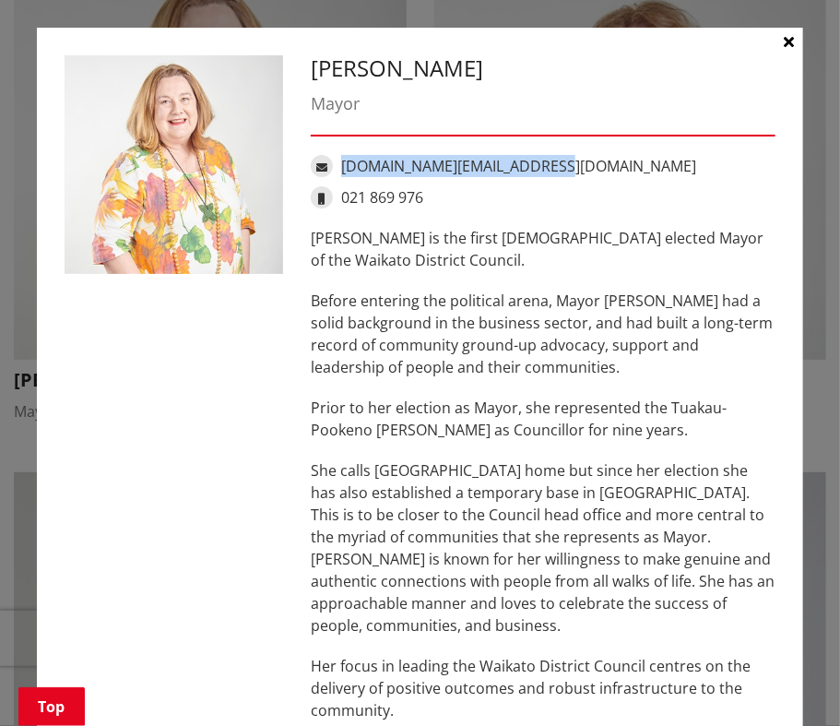
drag, startPoint x: 537, startPoint y: 167, endPoint x: 337, endPoint y: 160, distance: 200.3
click at [337, 160] on div "jacqui.church@waidc.govt.nz" at bounding box center [543, 166] width 465 height 22
drag, startPoint x: 337, startPoint y: 160, endPoint x: 617, endPoint y: 380, distance: 356.7
click at [617, 380] on div "Jacqui Church is the first female elected Mayor of the Waikato District Council…" at bounding box center [543, 647] width 465 height 841
drag, startPoint x: 770, startPoint y: 39, endPoint x: 749, endPoint y: 49, distance: 23.5
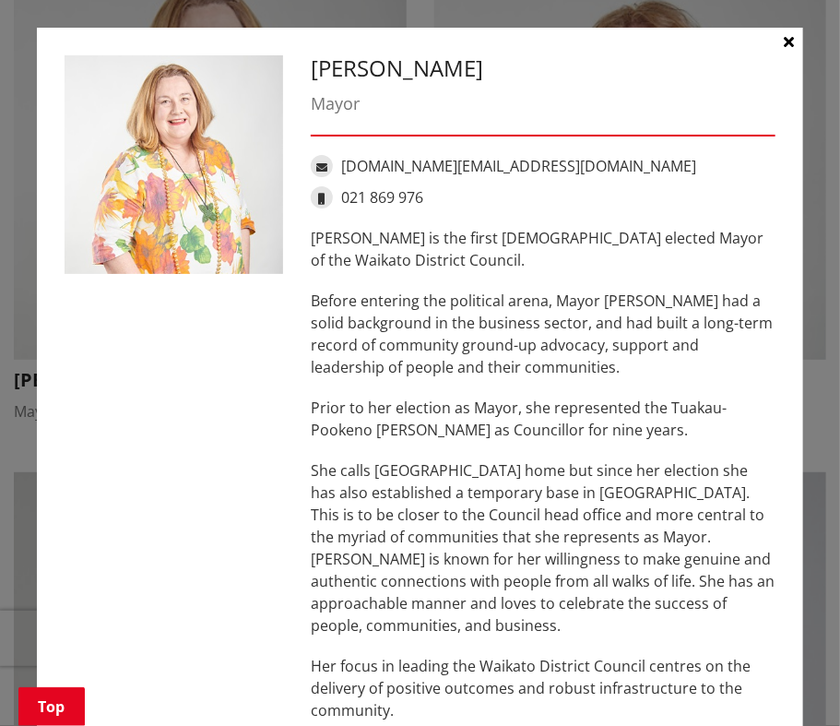
click at [776, 39] on button "button" at bounding box center [790, 42] width 28 height 28
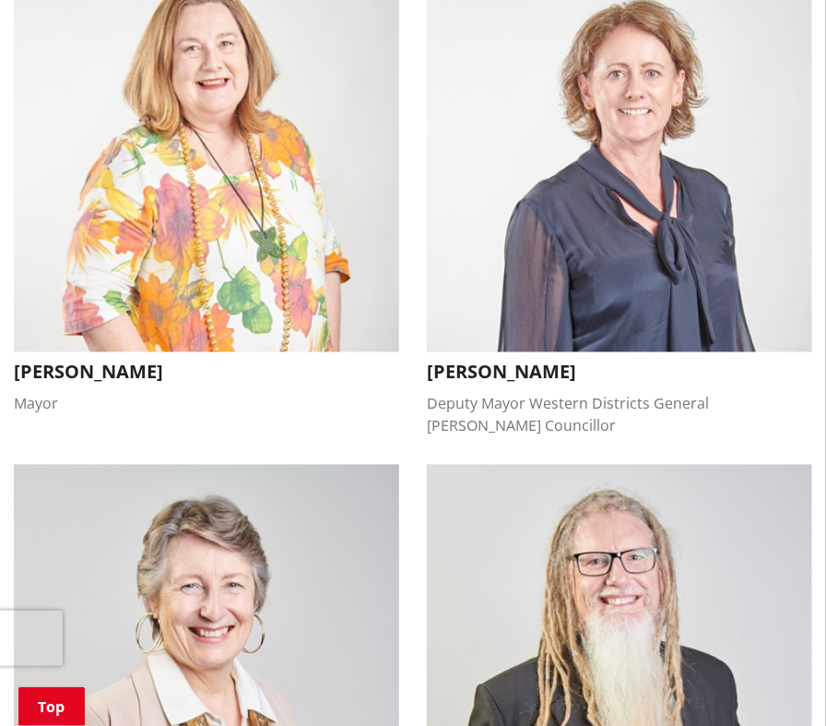
click at [377, 411] on button "Jacqui Church Mayor" at bounding box center [207, 191] width 386 height 448
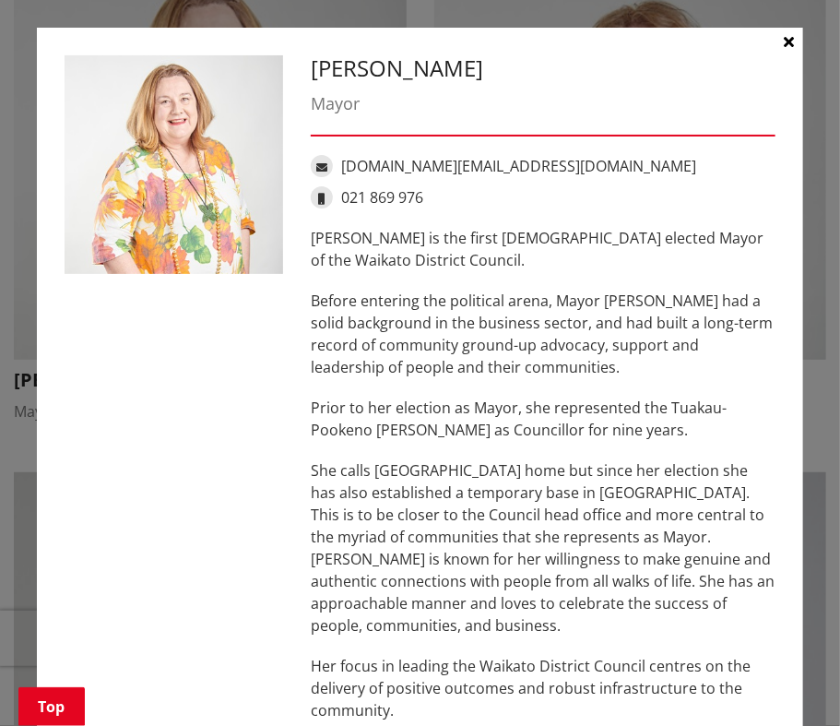
click at [785, 38] on icon "button" at bounding box center [790, 41] width 10 height 15
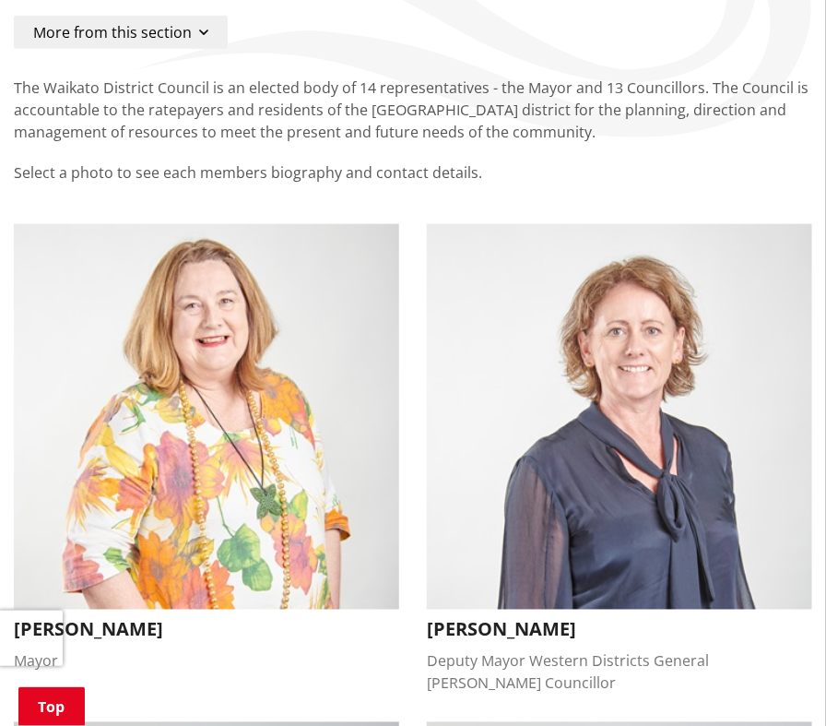
scroll to position [0, 0]
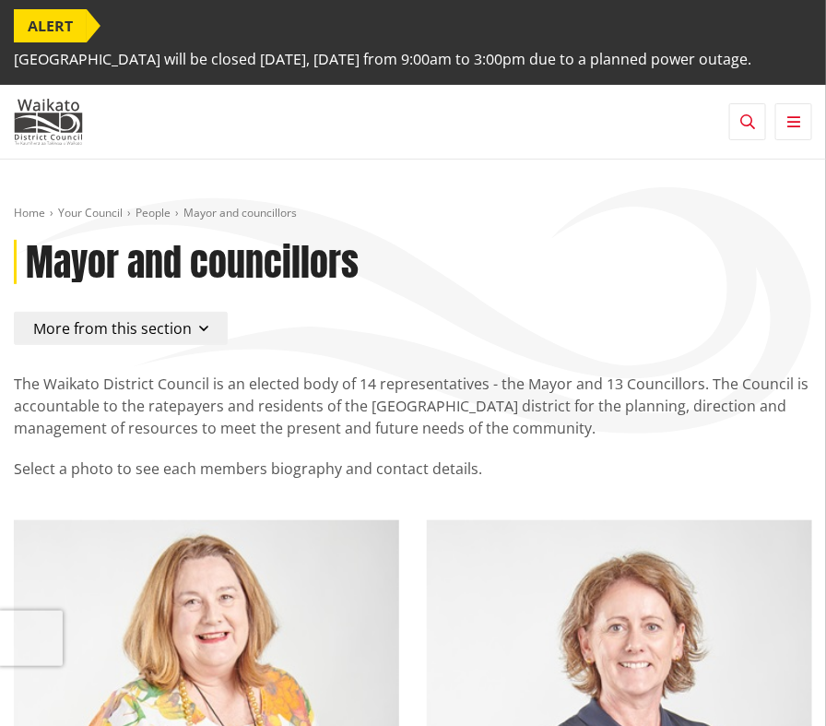
click at [754, 129] on icon "button" at bounding box center [748, 121] width 15 height 15
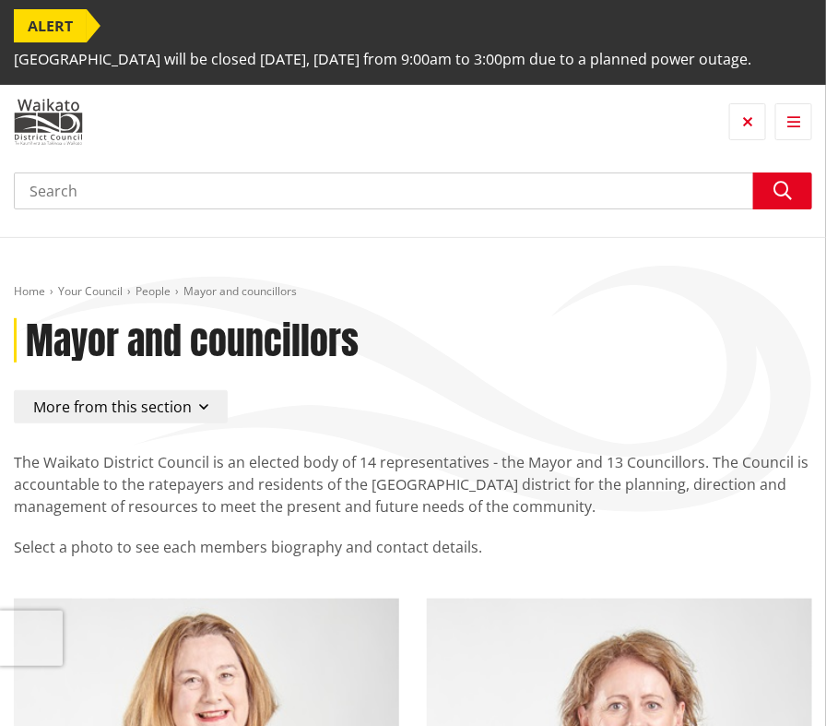
click at [194, 194] on div "Search Search" at bounding box center [413, 184] width 799 height 78
click at [184, 207] on input "Search" at bounding box center [413, 190] width 799 height 37
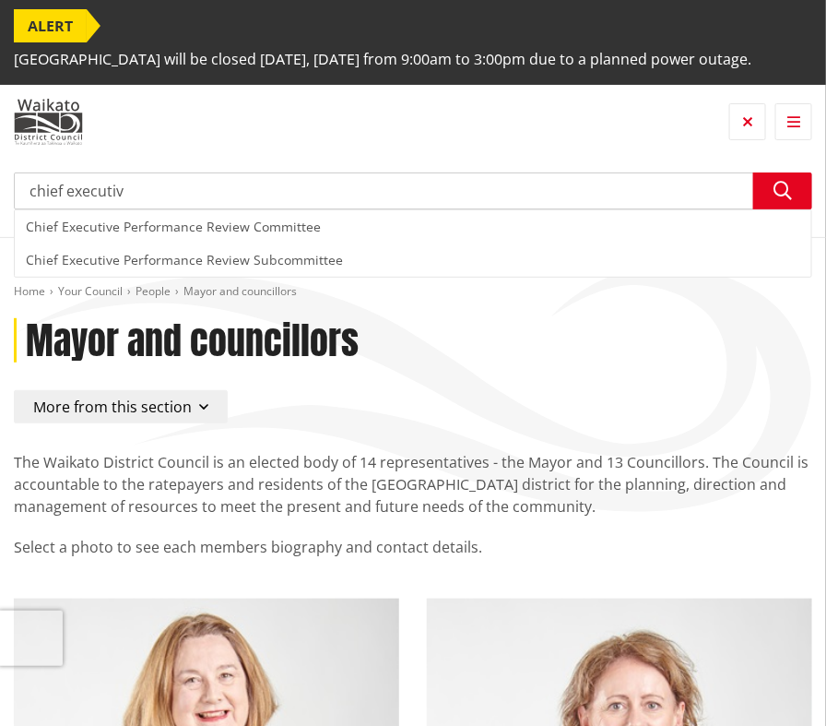
type input "chief executive"
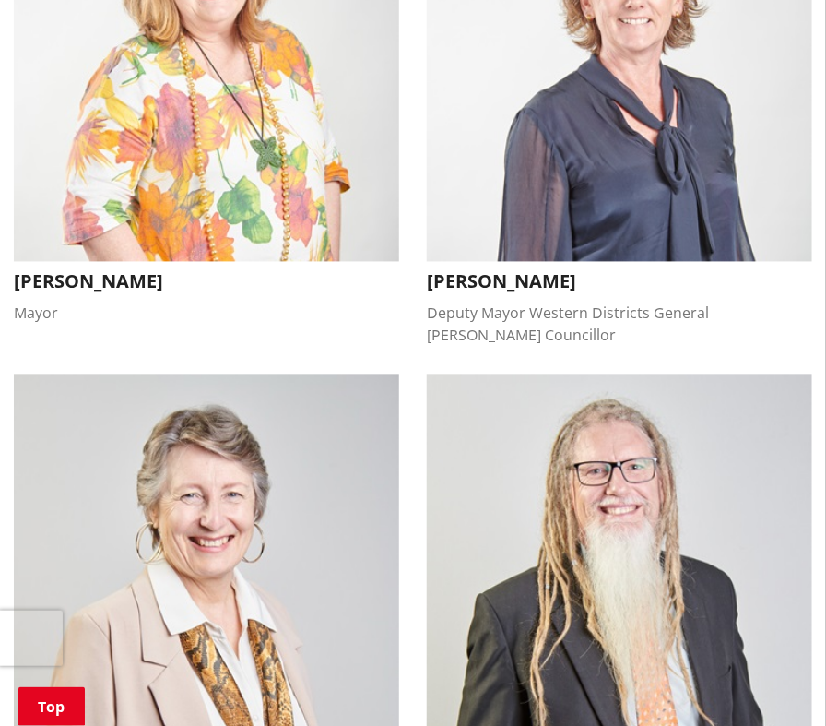
scroll to position [738, 0]
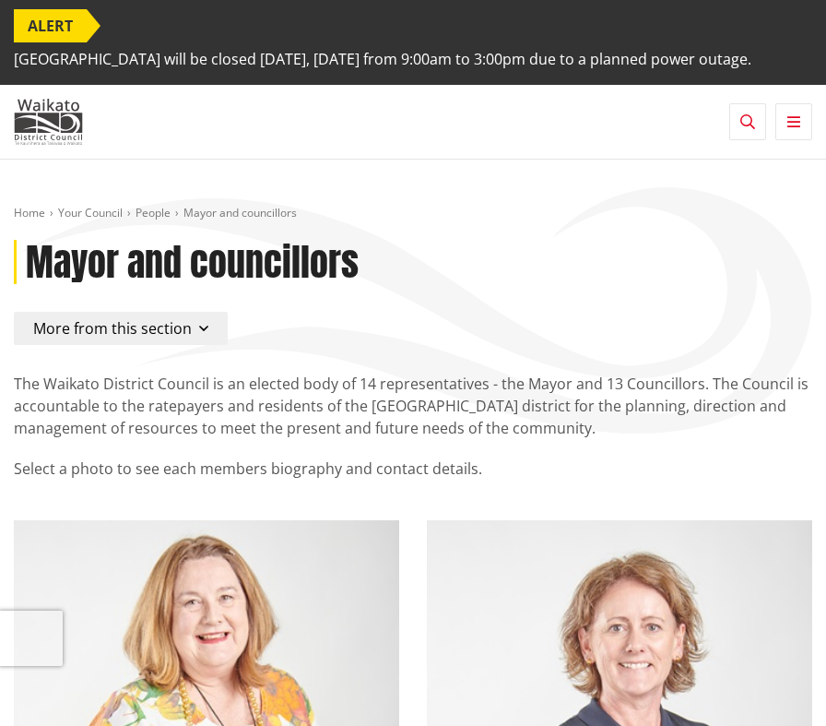
scroll to position [659, 0]
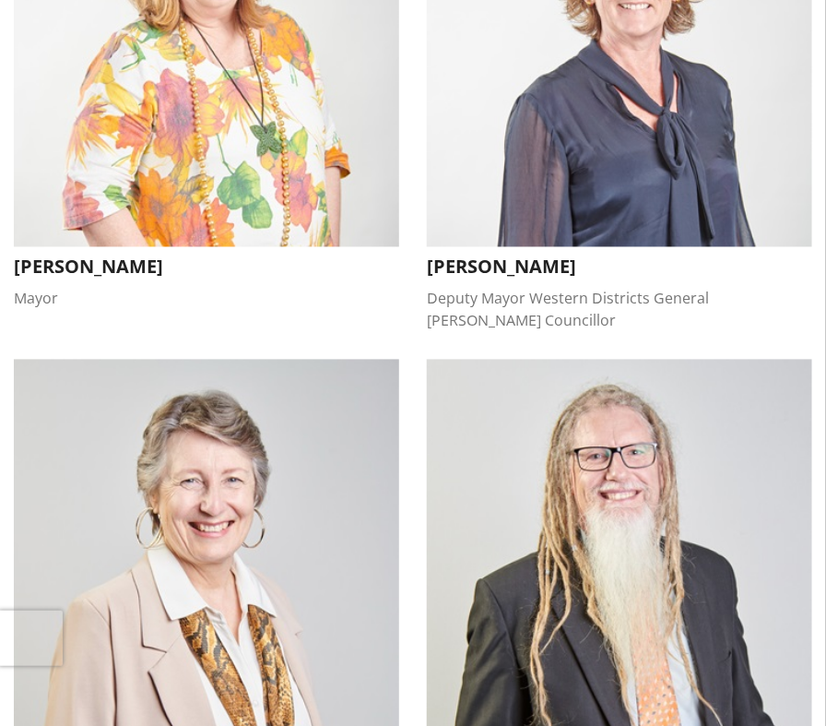
click at [370, 332] on li "[PERSON_NAME] Mayor [PERSON_NAME] Mayor [DOMAIN_NAME][EMAIL_ADDRESS][DOMAIN_NAM…" at bounding box center [206, 97] width 413 height 470
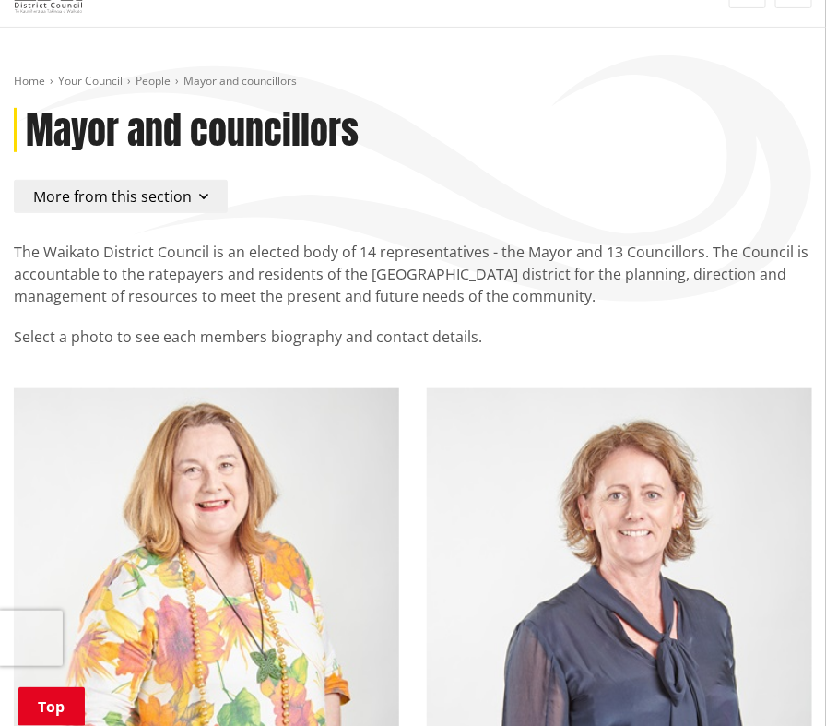
scroll to position [0, 0]
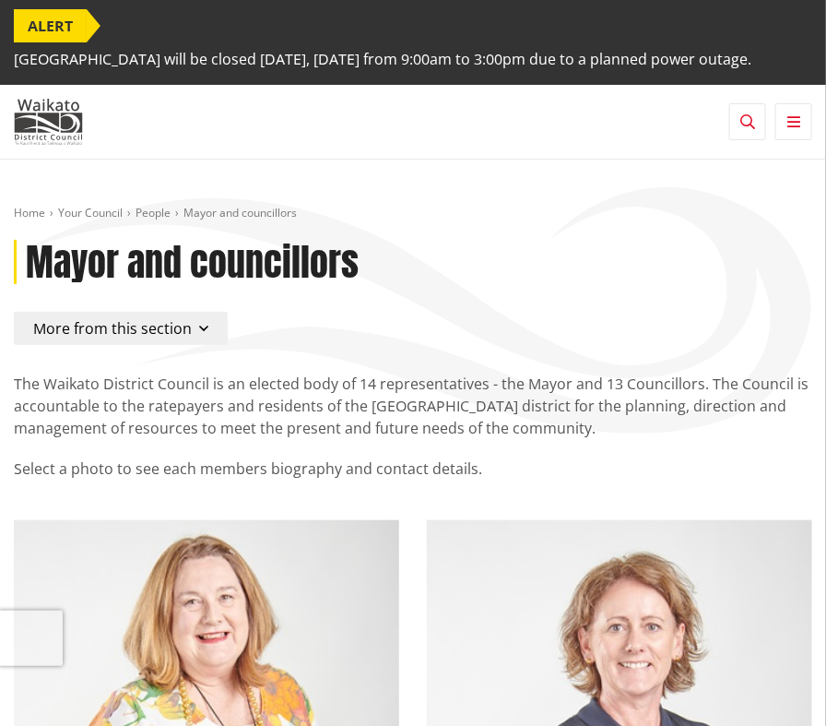
click at [795, 140] on button "Toggle navigation" at bounding box center [794, 121] width 37 height 37
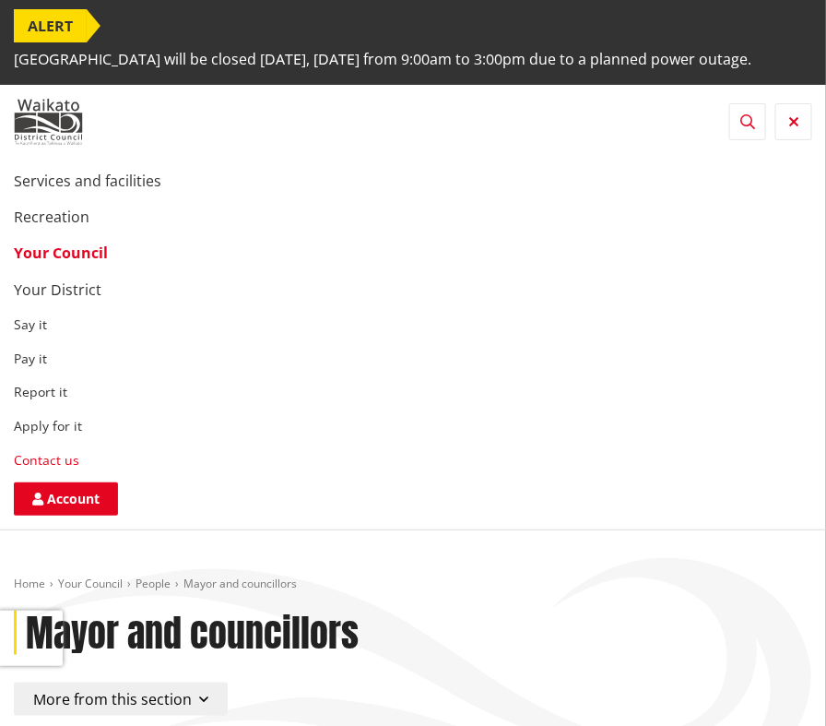
click at [41, 469] on link "Contact us" at bounding box center [46, 460] width 65 height 18
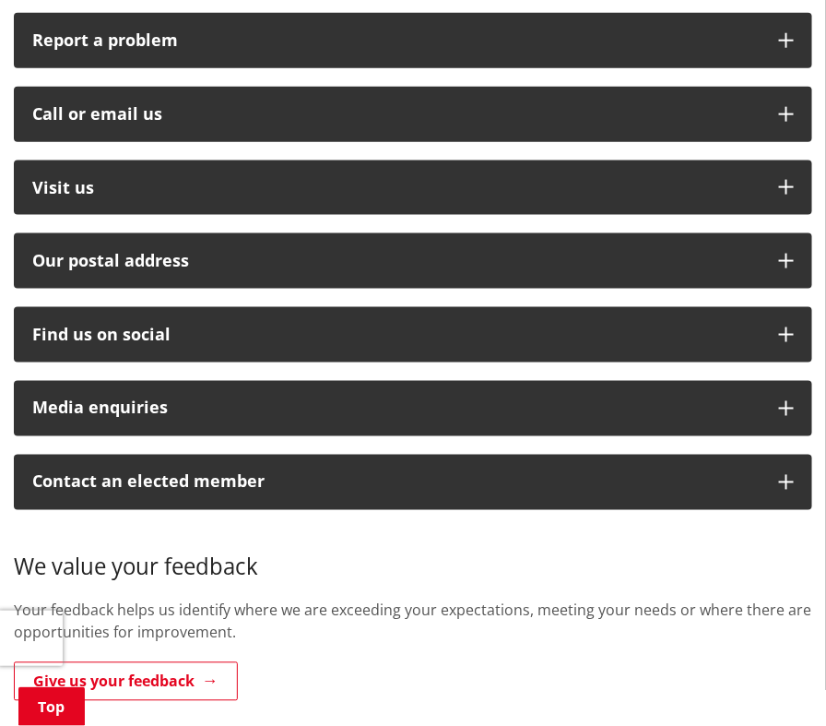
scroll to position [461, 0]
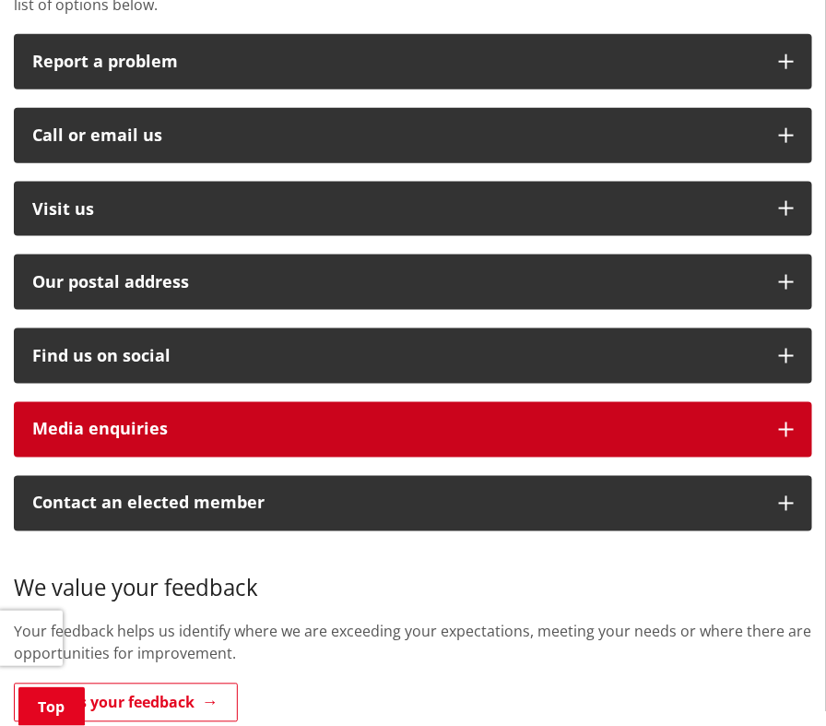
click at [782, 448] on button "Media enquiries" at bounding box center [413, 429] width 799 height 55
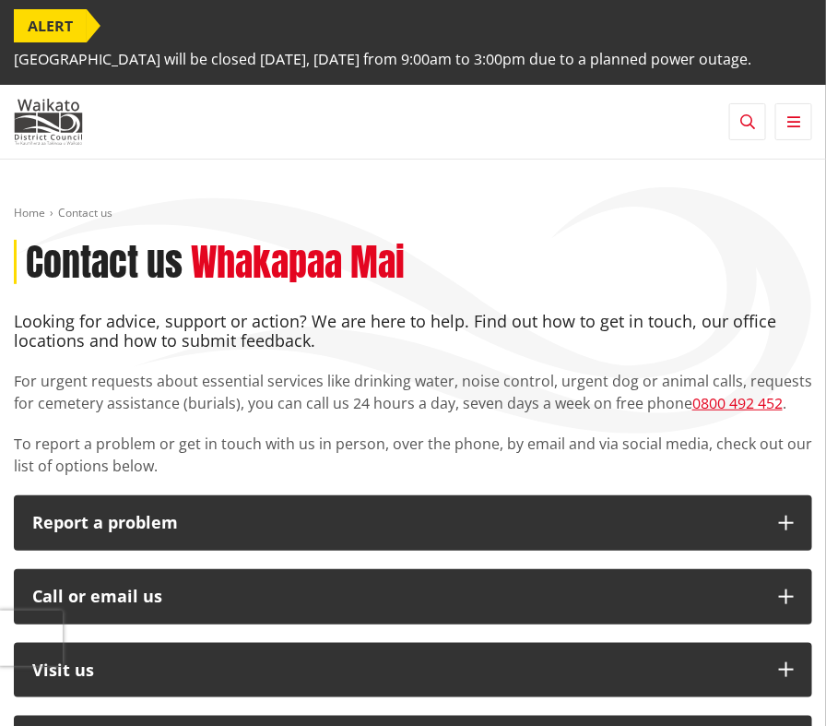
scroll to position [0, 0]
click at [792, 130] on button "Toggle navigation" at bounding box center [794, 121] width 37 height 37
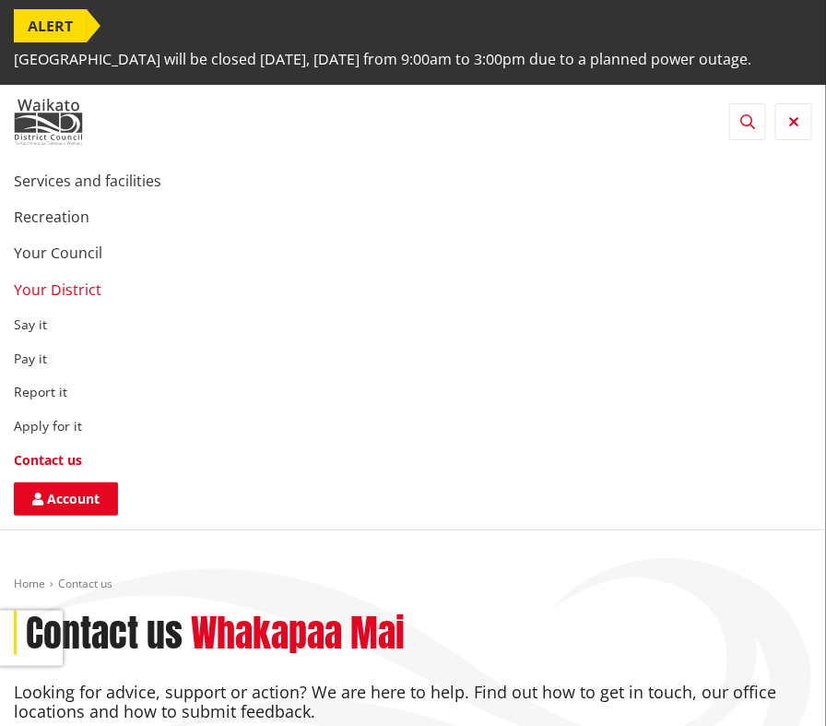
click at [44, 300] on link "Your District" at bounding box center [58, 289] width 88 height 20
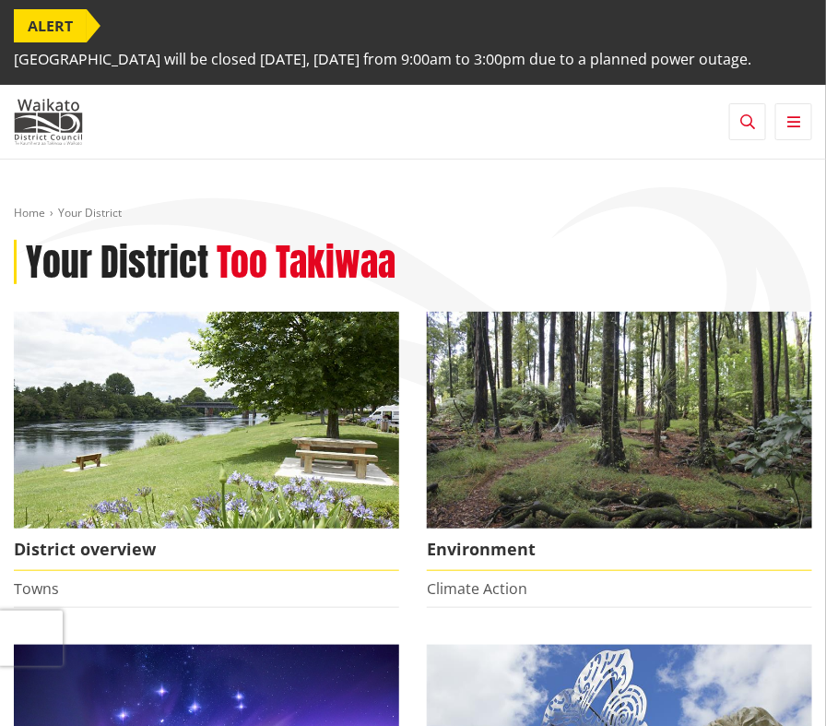
click at [796, 129] on icon "button" at bounding box center [794, 121] width 13 height 15
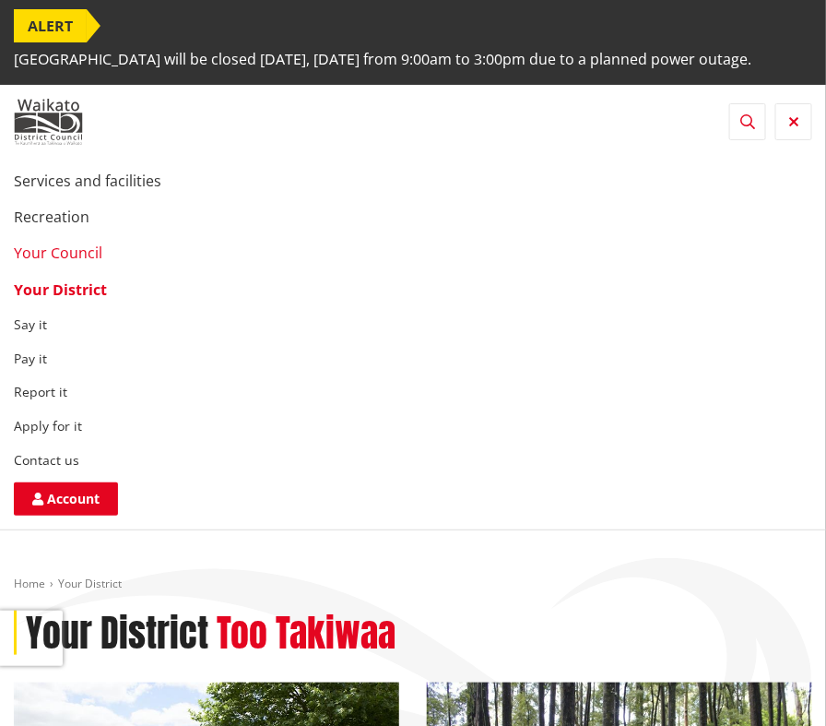
click at [42, 263] on link "Your Council" at bounding box center [58, 253] width 89 height 20
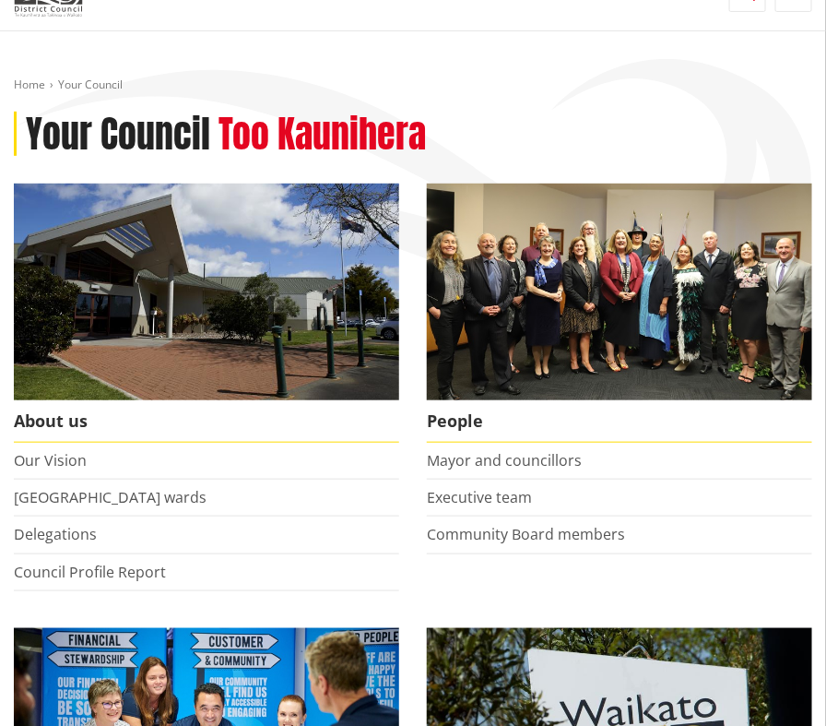
scroll to position [184, 0]
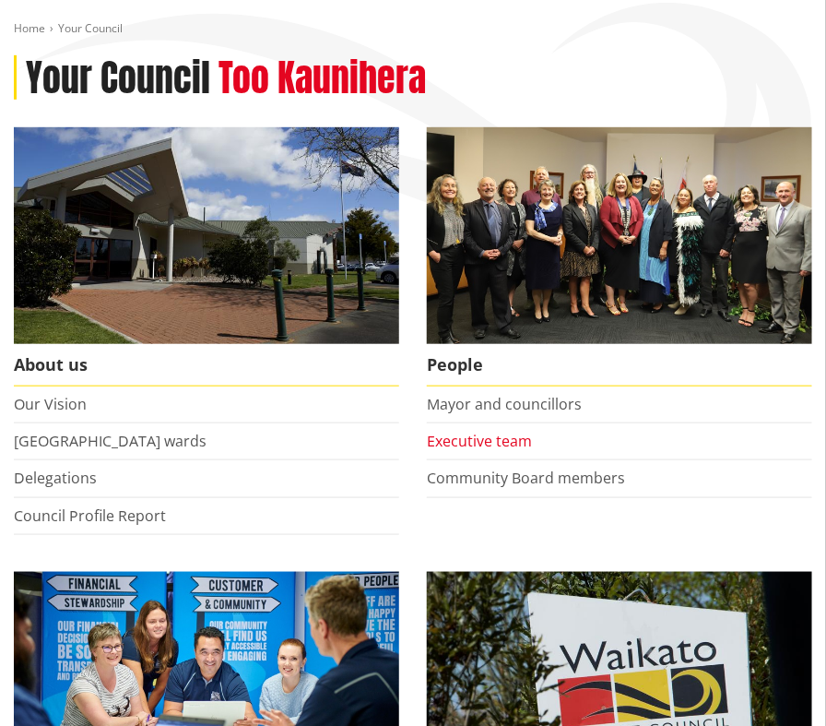
click at [486, 451] on link "Executive team" at bounding box center [479, 441] width 105 height 20
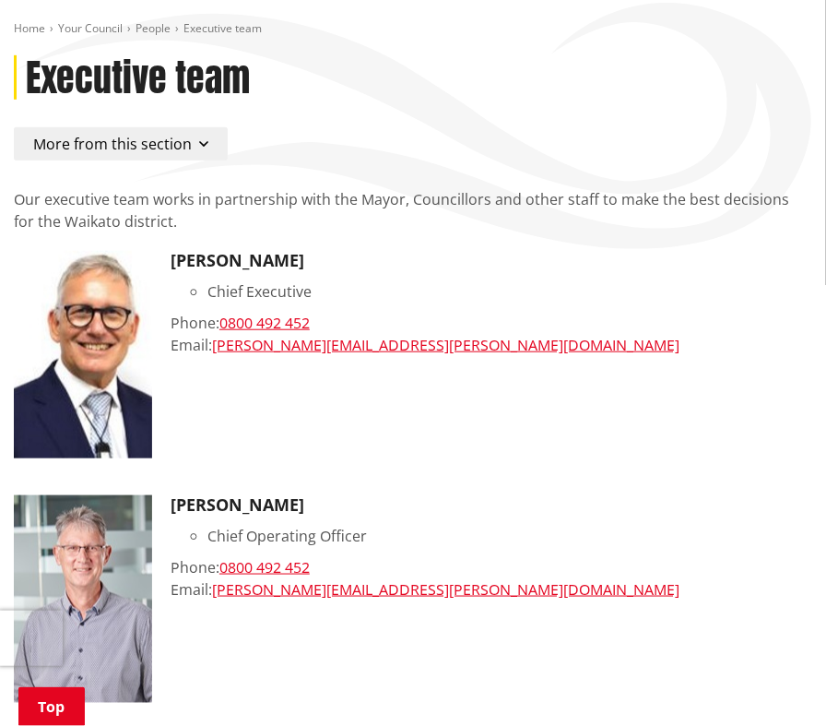
scroll to position [277, 0]
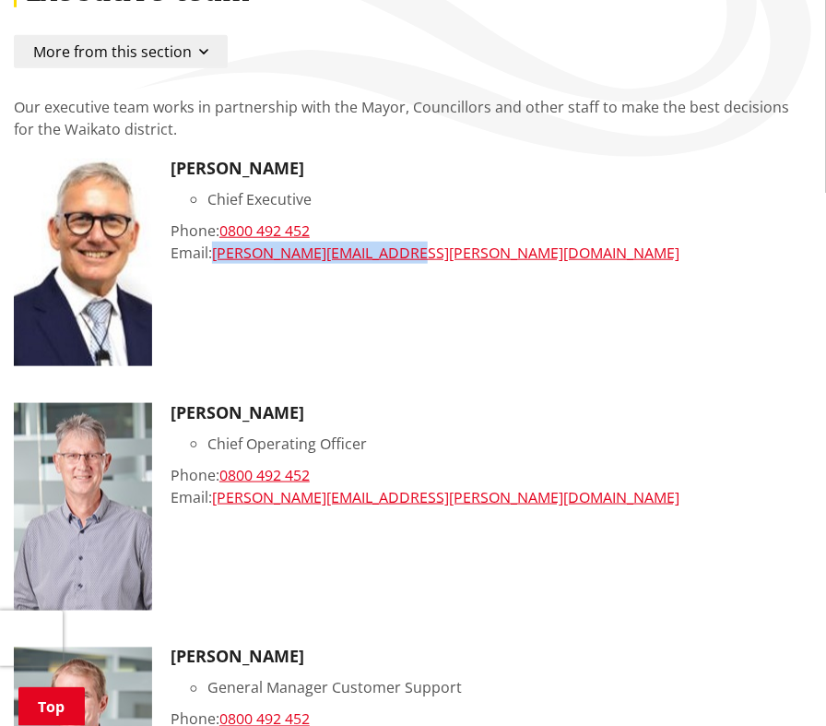
drag, startPoint x: 407, startPoint y: 270, endPoint x: 214, endPoint y: 281, distance: 193.1
click at [214, 264] on div "Email: [PERSON_NAME][EMAIL_ADDRESS][PERSON_NAME][DOMAIN_NAME]" at bounding box center [492, 253] width 642 height 22
copy link "[PERSON_NAME][EMAIL_ADDRESS][PERSON_NAME][DOMAIN_NAME]"
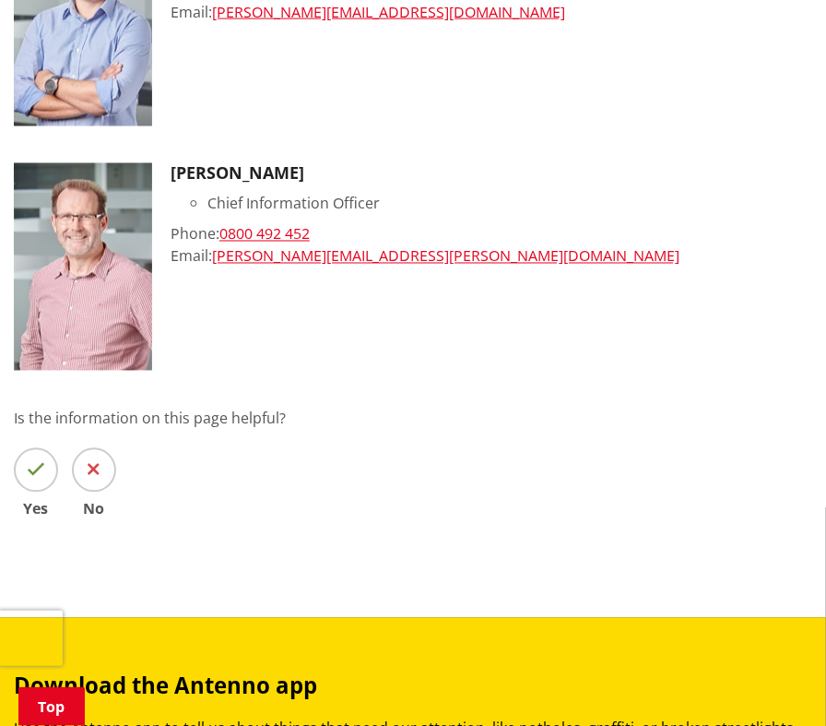
scroll to position [0, 0]
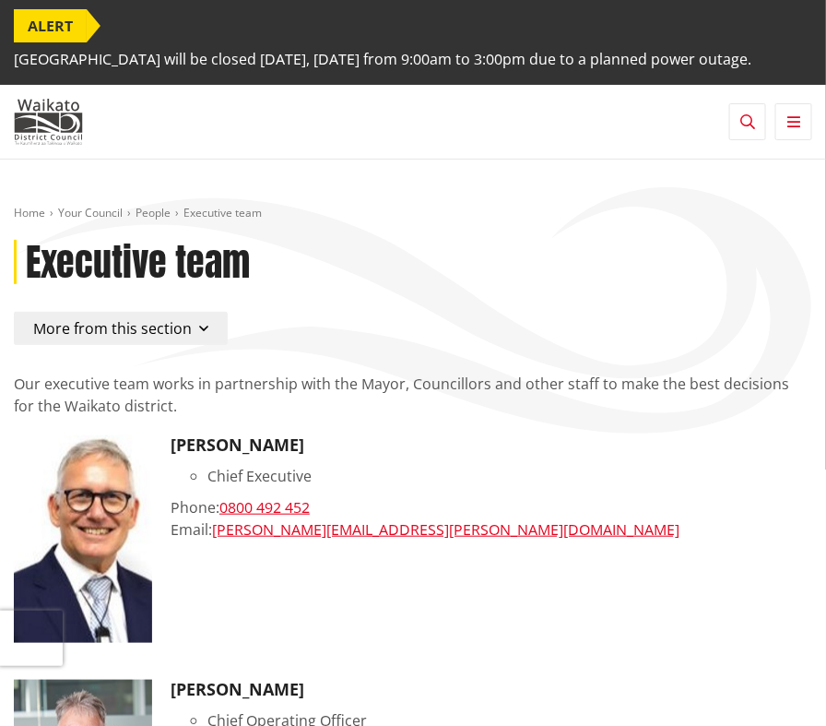
click at [450, 261] on div "Executive team" at bounding box center [413, 262] width 799 height 44
drag, startPoint x: 411, startPoint y: 556, endPoint x: 216, endPoint y: 563, distance: 195.6
click at [216, 563] on div "[PERSON_NAME] Chief Executive Phone: [PHONE_NUMBER] Email: [PERSON_NAME][EMAIL_…" at bounding box center [492, 539] width 642 height 208
copy link "[PERSON_NAME][EMAIL_ADDRESS][PERSON_NAME][DOMAIN_NAME]"
